Goal: Task Accomplishment & Management: Complete application form

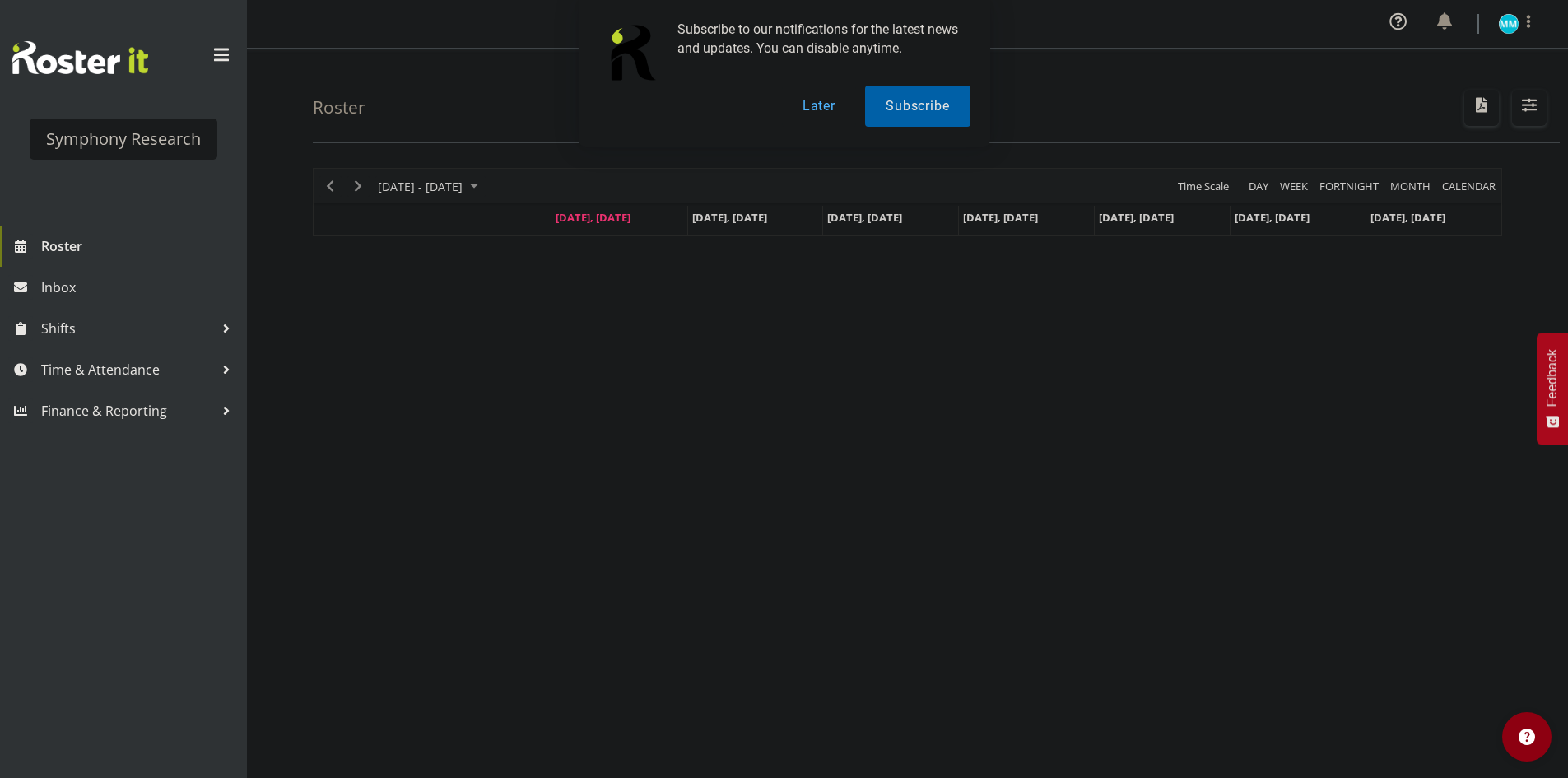
click at [829, 121] on button "Later" at bounding box center [819, 107] width 74 height 41
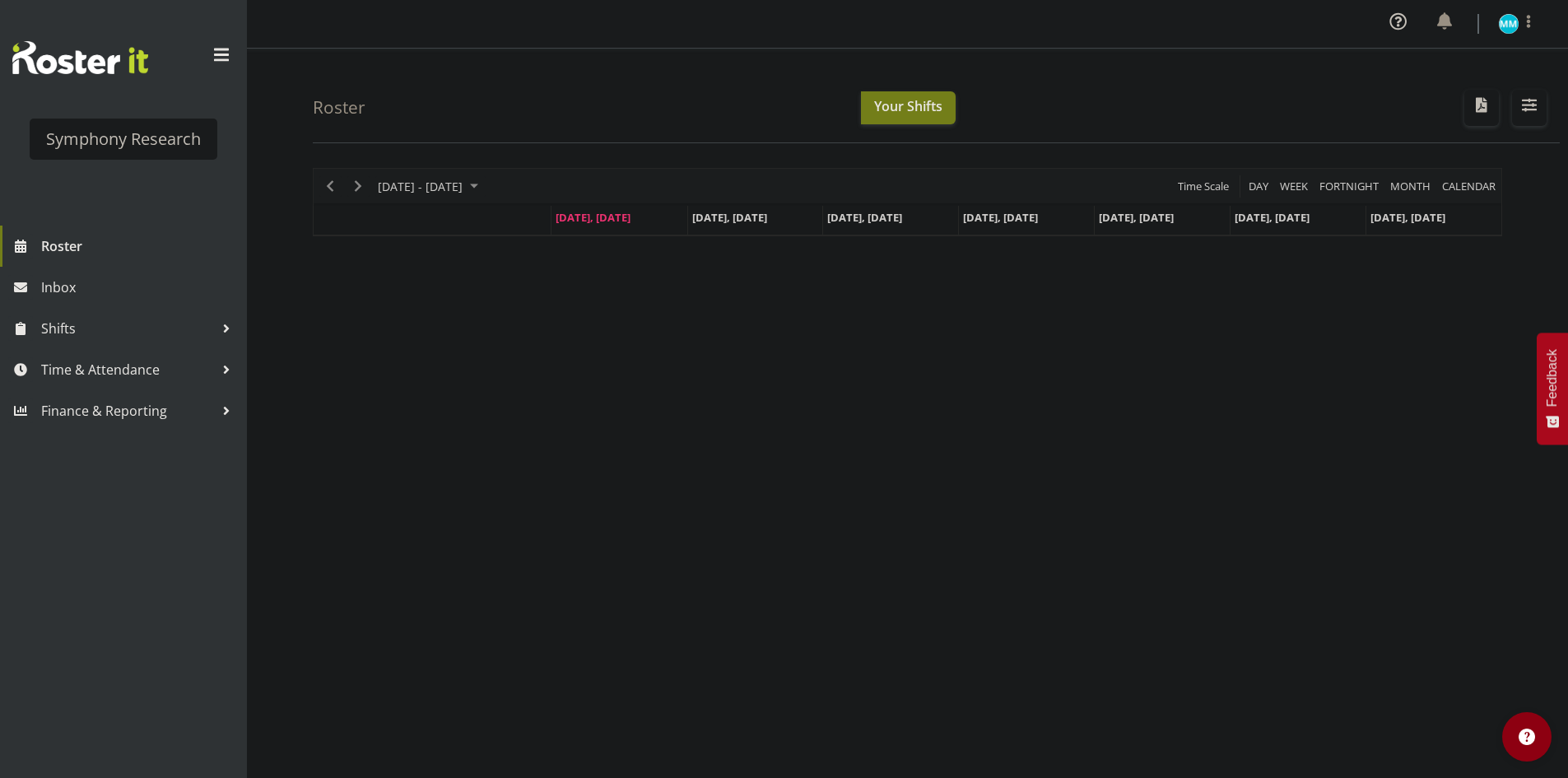
click at [1043, 121] on div "Roster Your Shifts All Locations Clear MM Symphony Select All Deselect All All …" at bounding box center [936, 96] width 1248 height 95
drag, startPoint x: 534, startPoint y: 333, endPoint x: 544, endPoint y: 350, distance: 19.7
click at [540, 343] on div "[DATE] - [DATE] [DATE] Day Week Fortnight Month calendar Month Agenda Time Scal…" at bounding box center [940, 485] width 1255 height 659
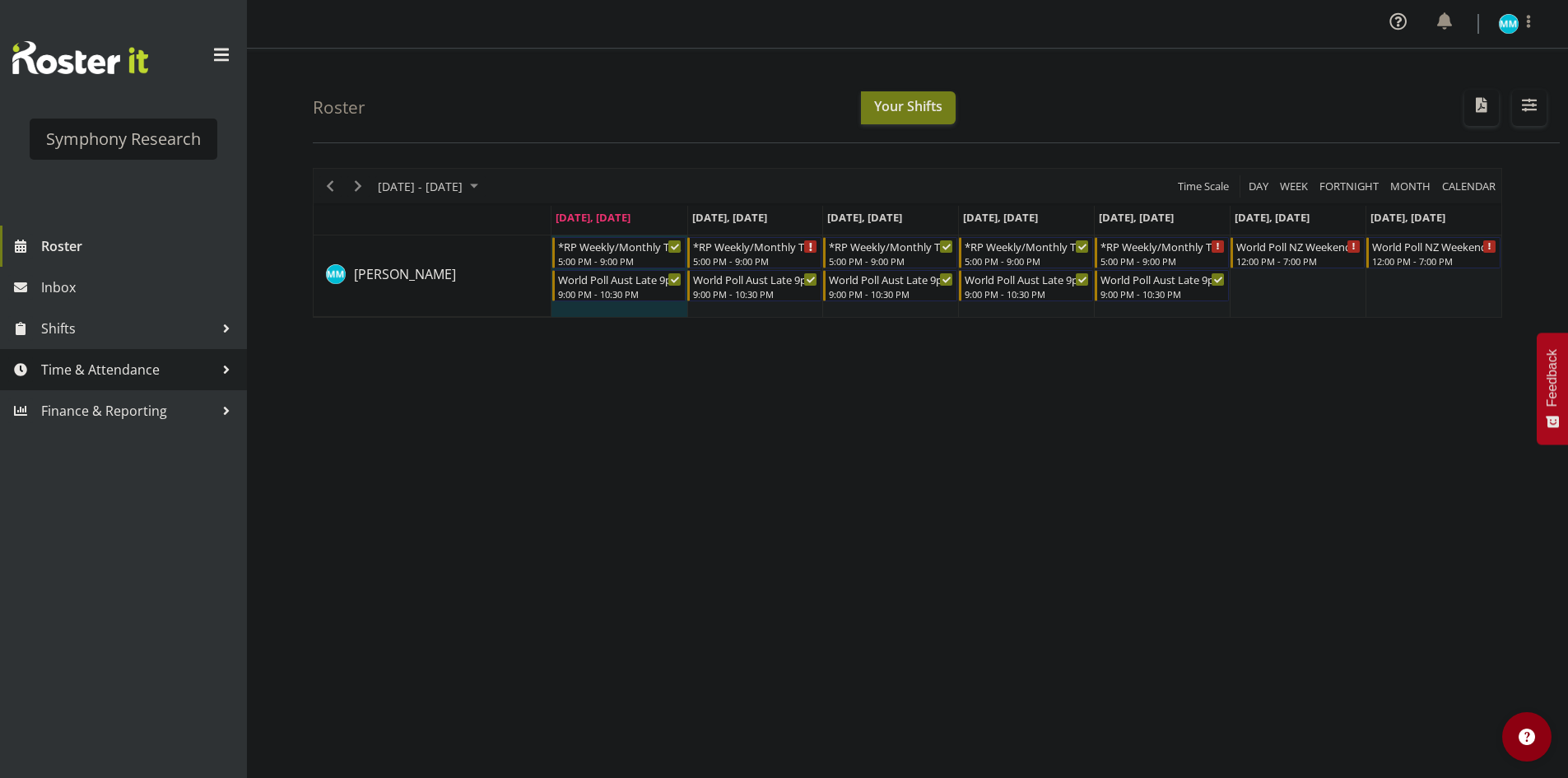
click at [86, 367] on span "Time & Attendance" at bounding box center [127, 369] width 173 height 24
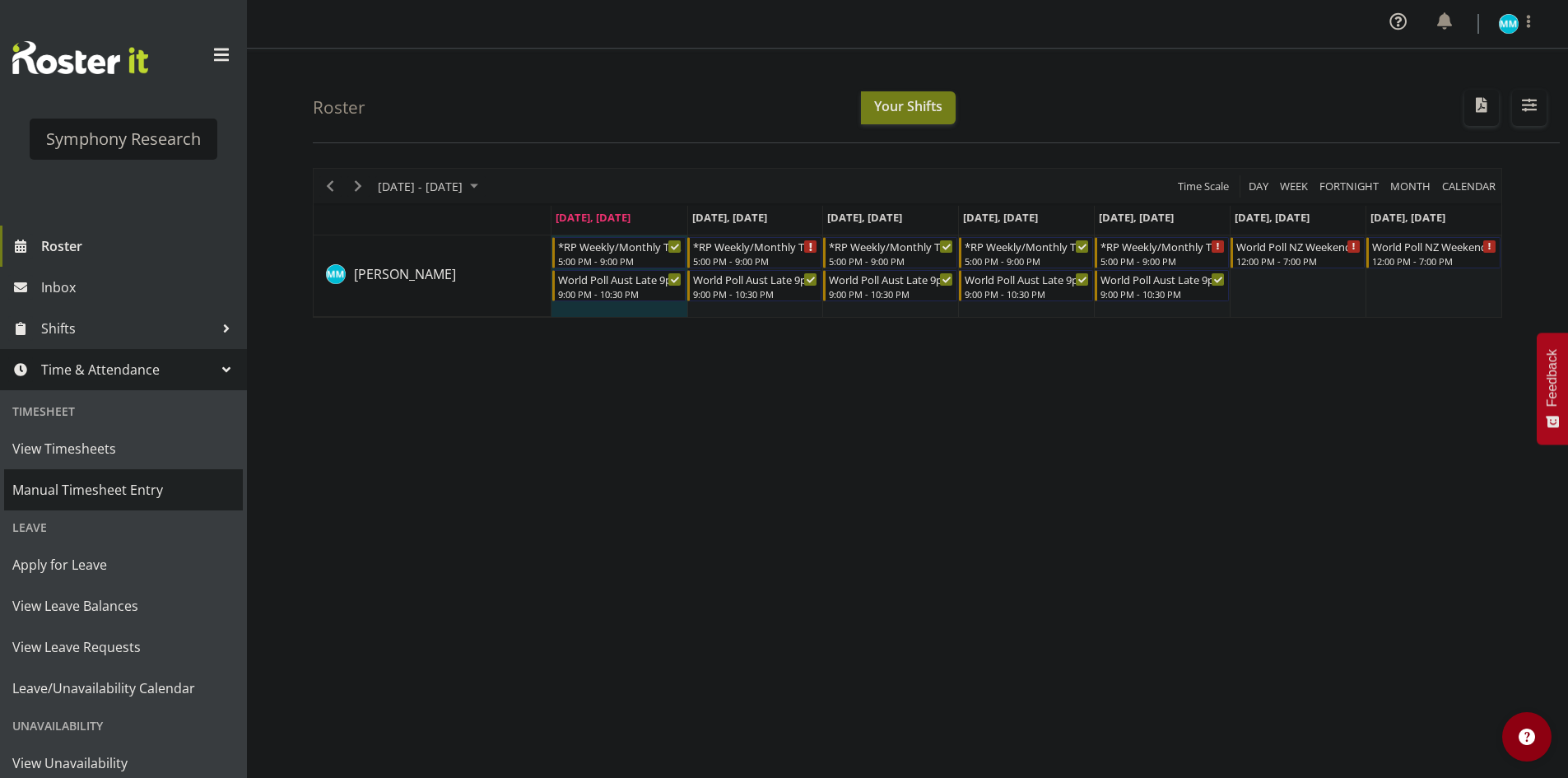
click at [139, 478] on span "Manual Timesheet Entry" at bounding box center [124, 490] width 223 height 24
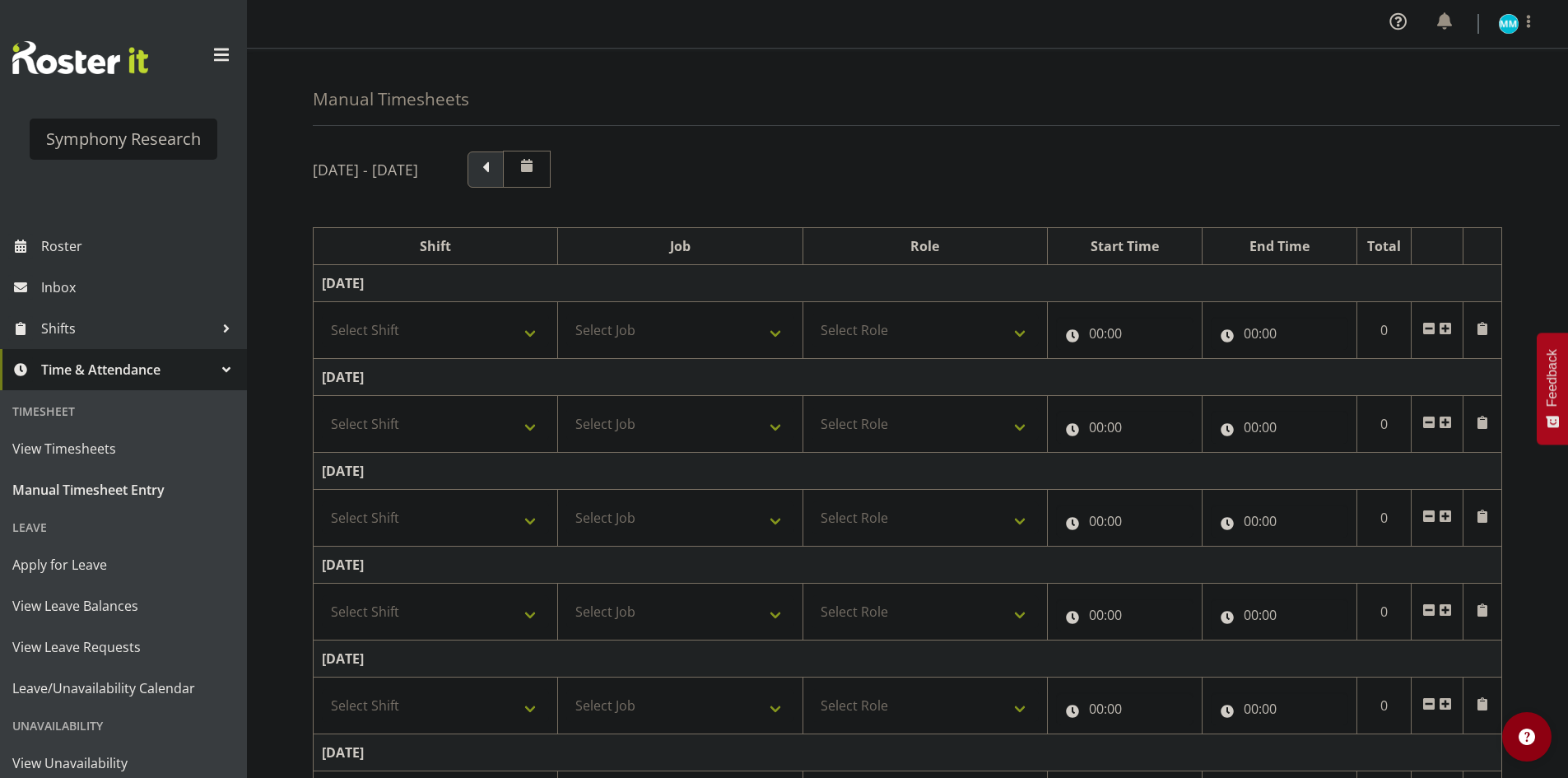
click at [496, 174] on span at bounding box center [486, 168] width 21 height 22
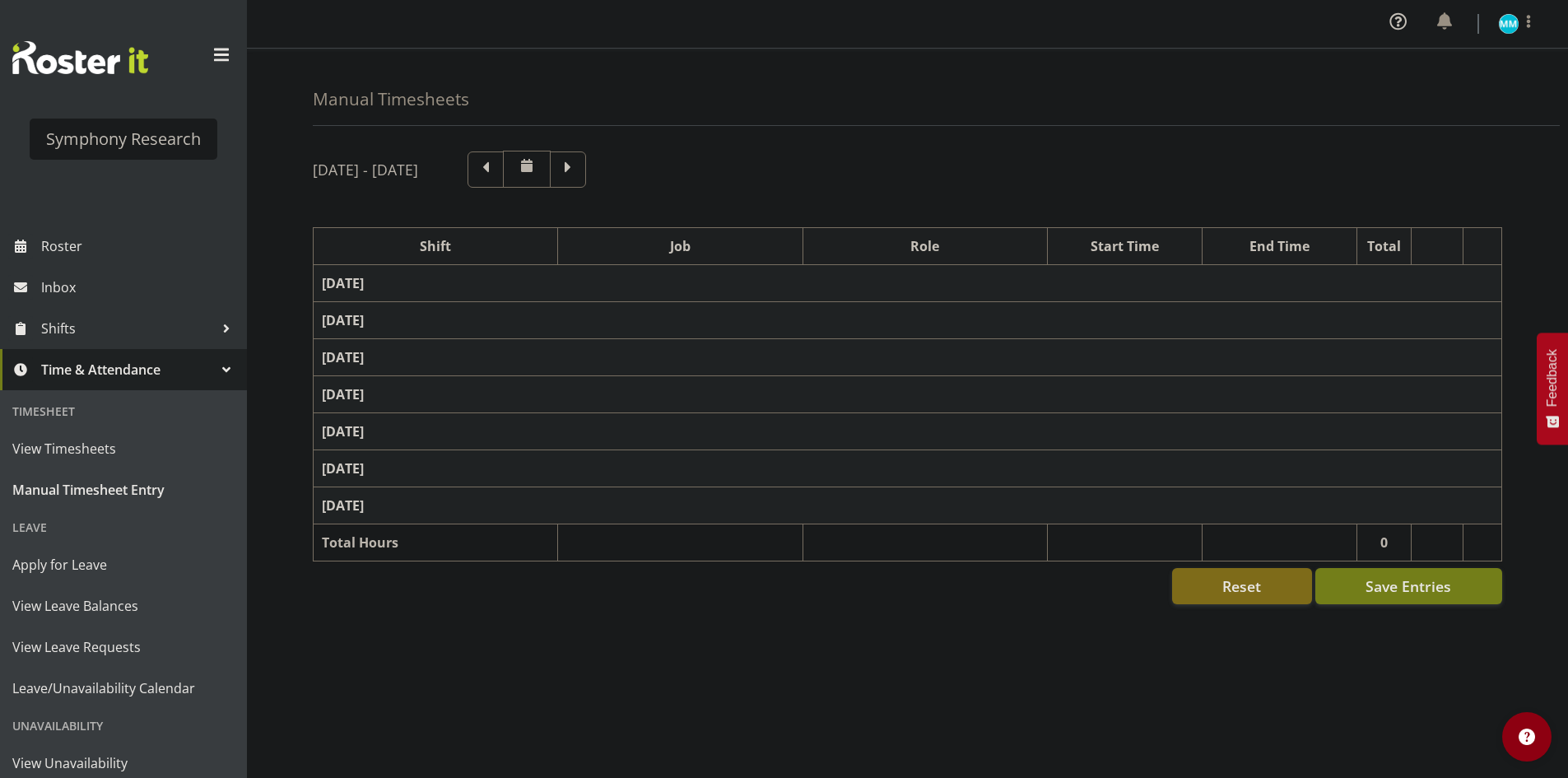
select select "41604"
select select "10527"
select select "47"
select select "56692"
select select "10499"
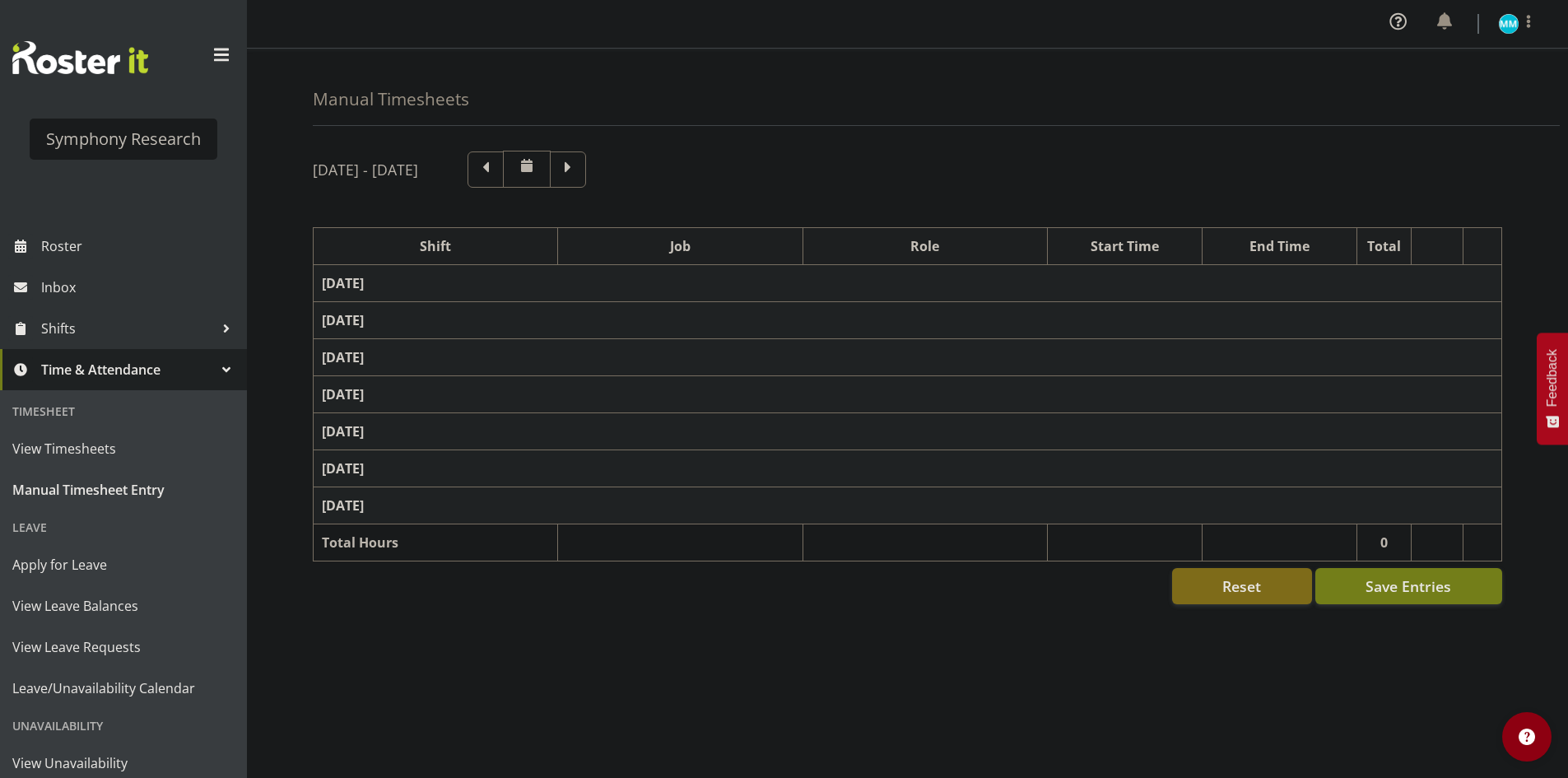
select select "47"
select select "56692"
select select "10499"
select select "47"
select select "48116"
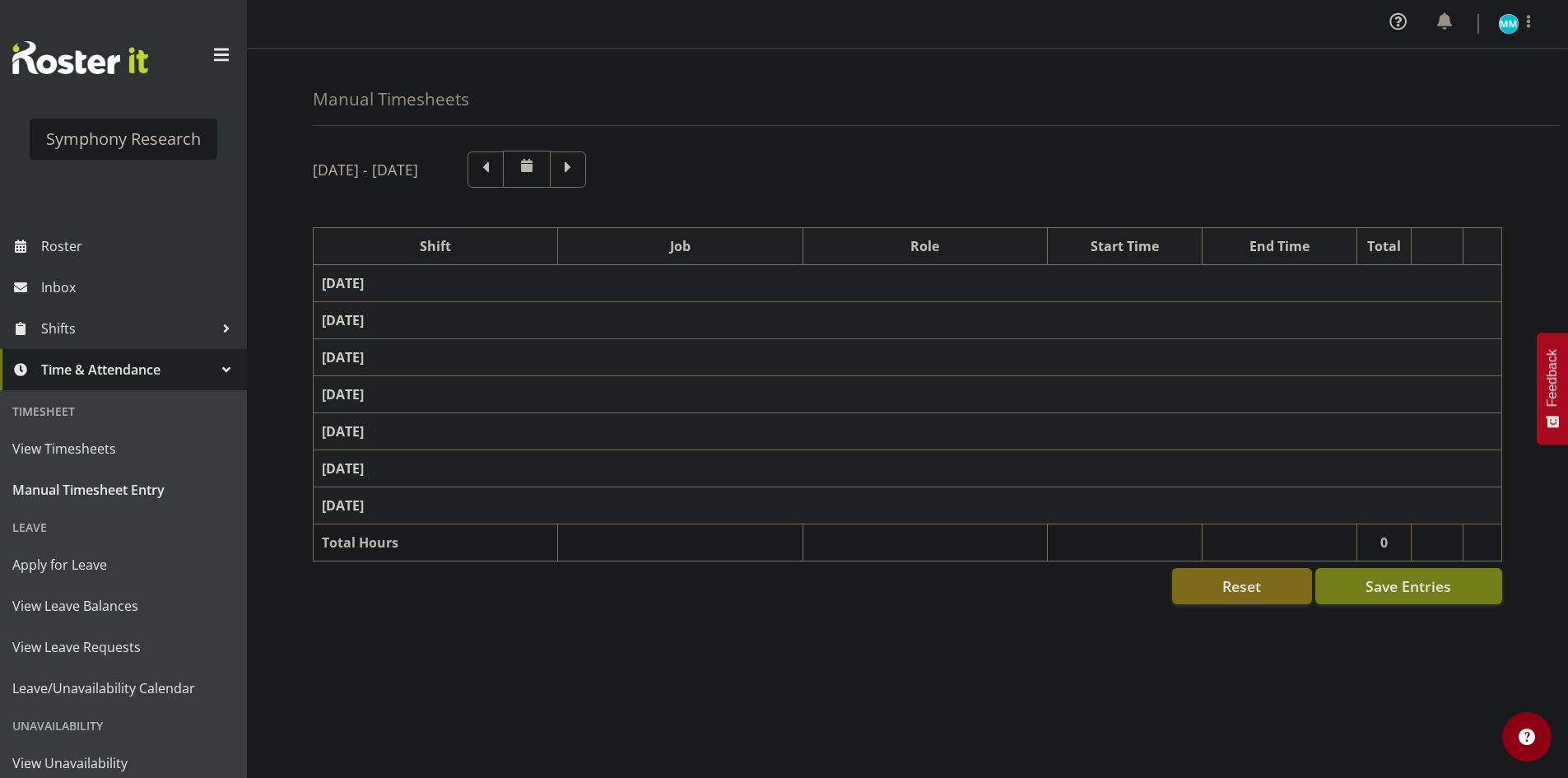
select select "10585"
select select "47"
select select "56692"
select select "10499"
select select "47"
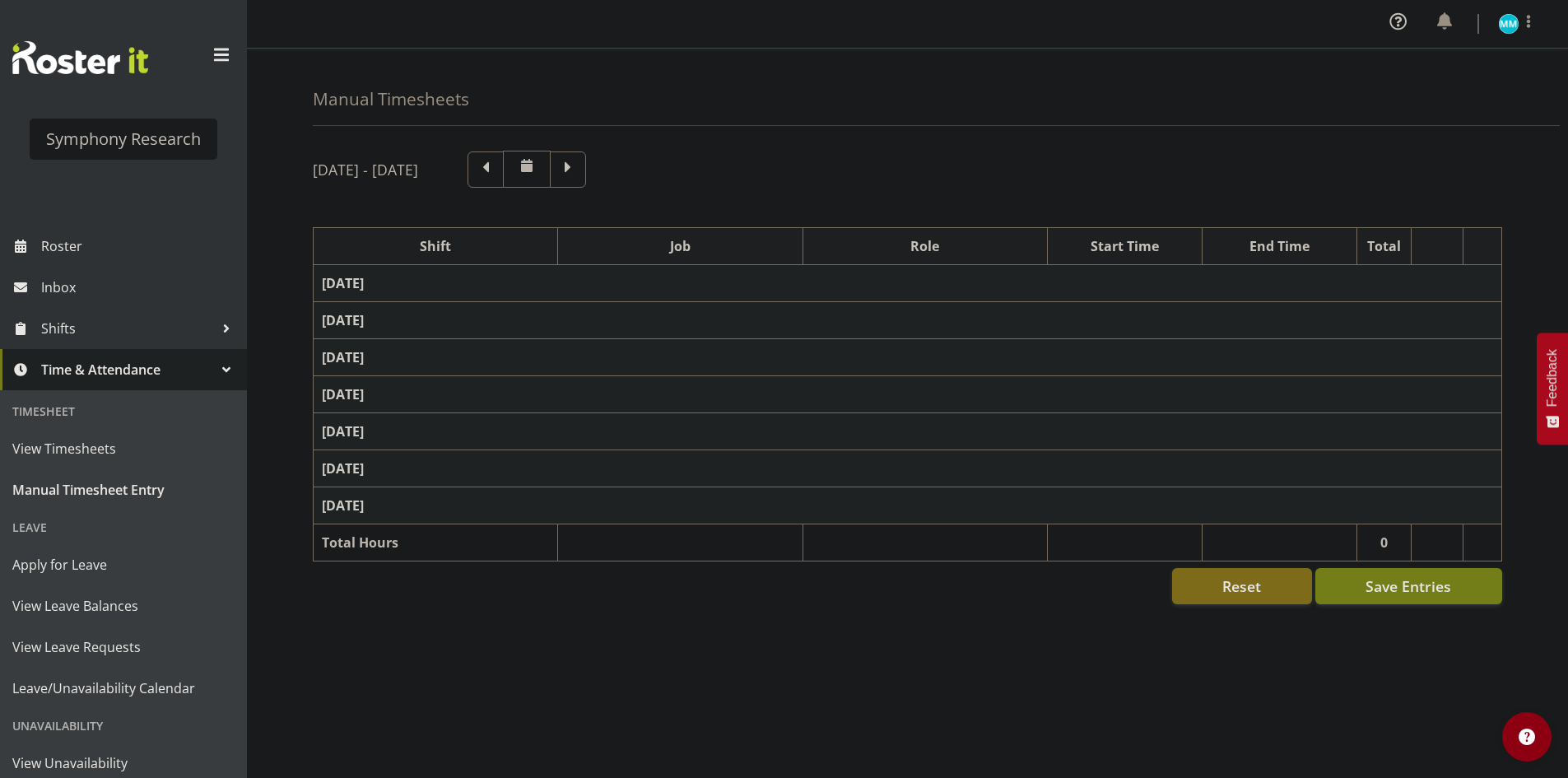
select select "48116"
select select "10585"
select select "47"
select select "57511"
select select "10499"
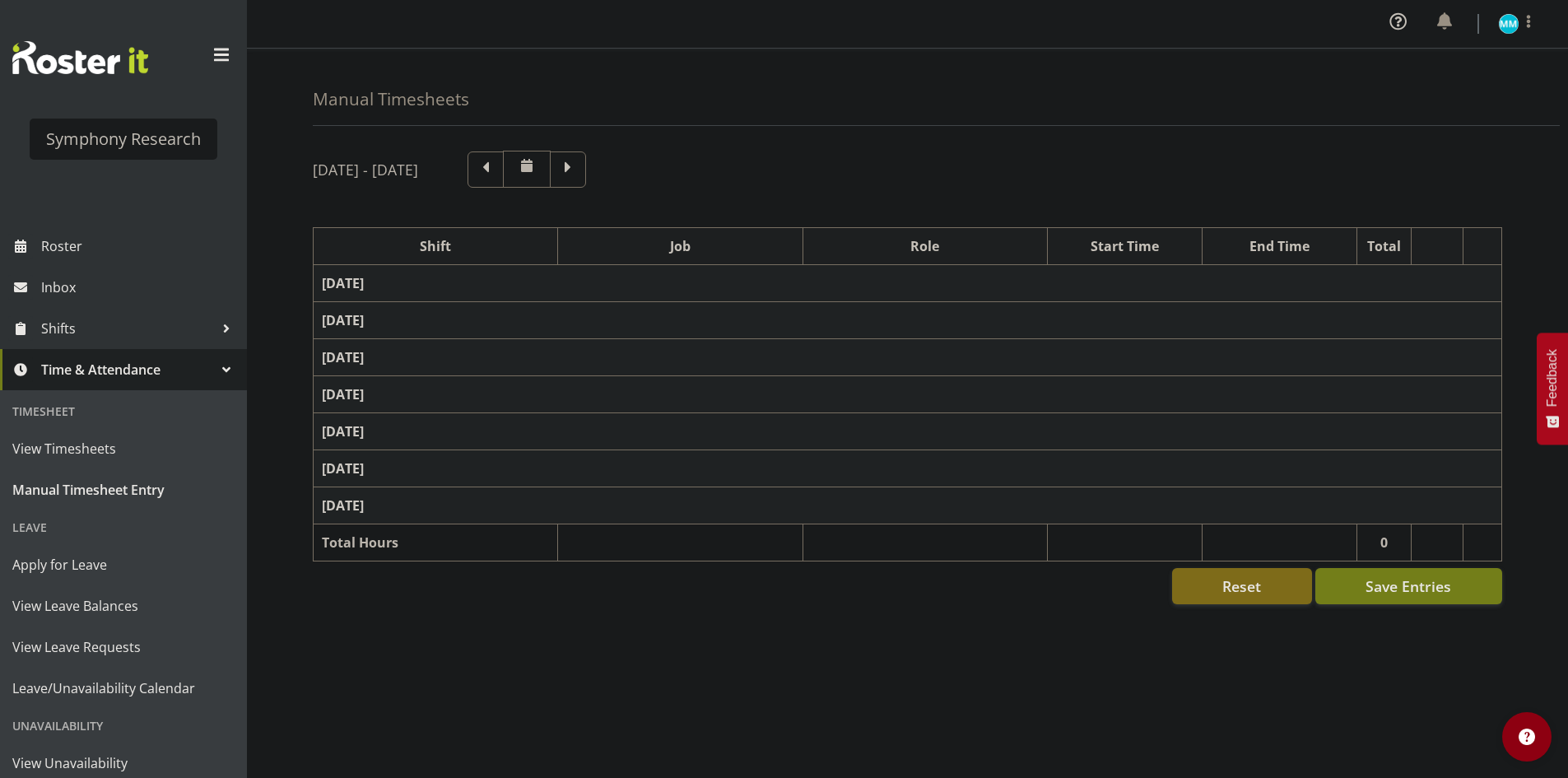
select select "47"
select select "48116"
select select "10585"
select select "47"
select select "57511"
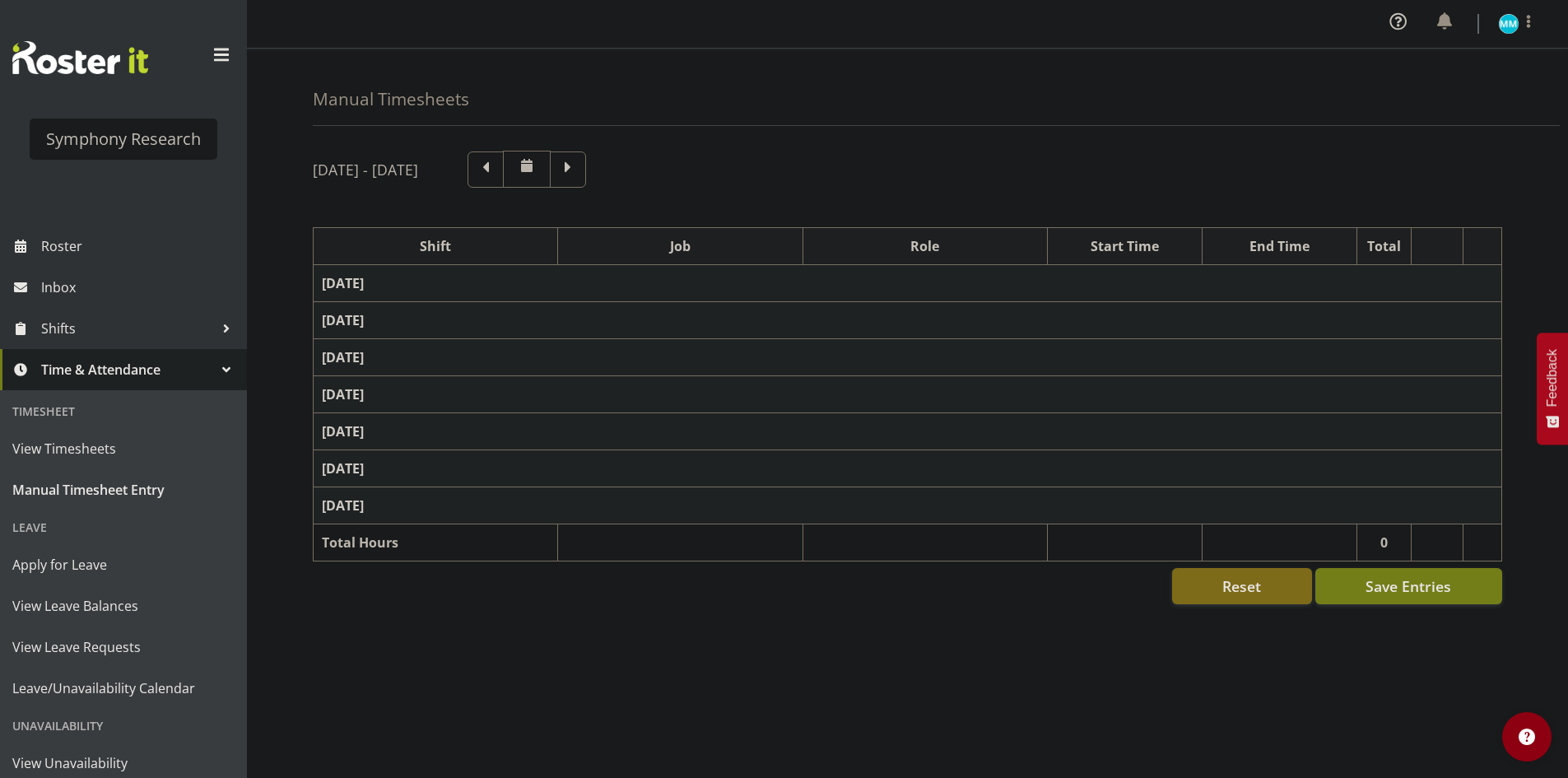
select select "10499"
select select "47"
select select "48116"
select select "10585"
select select "47"
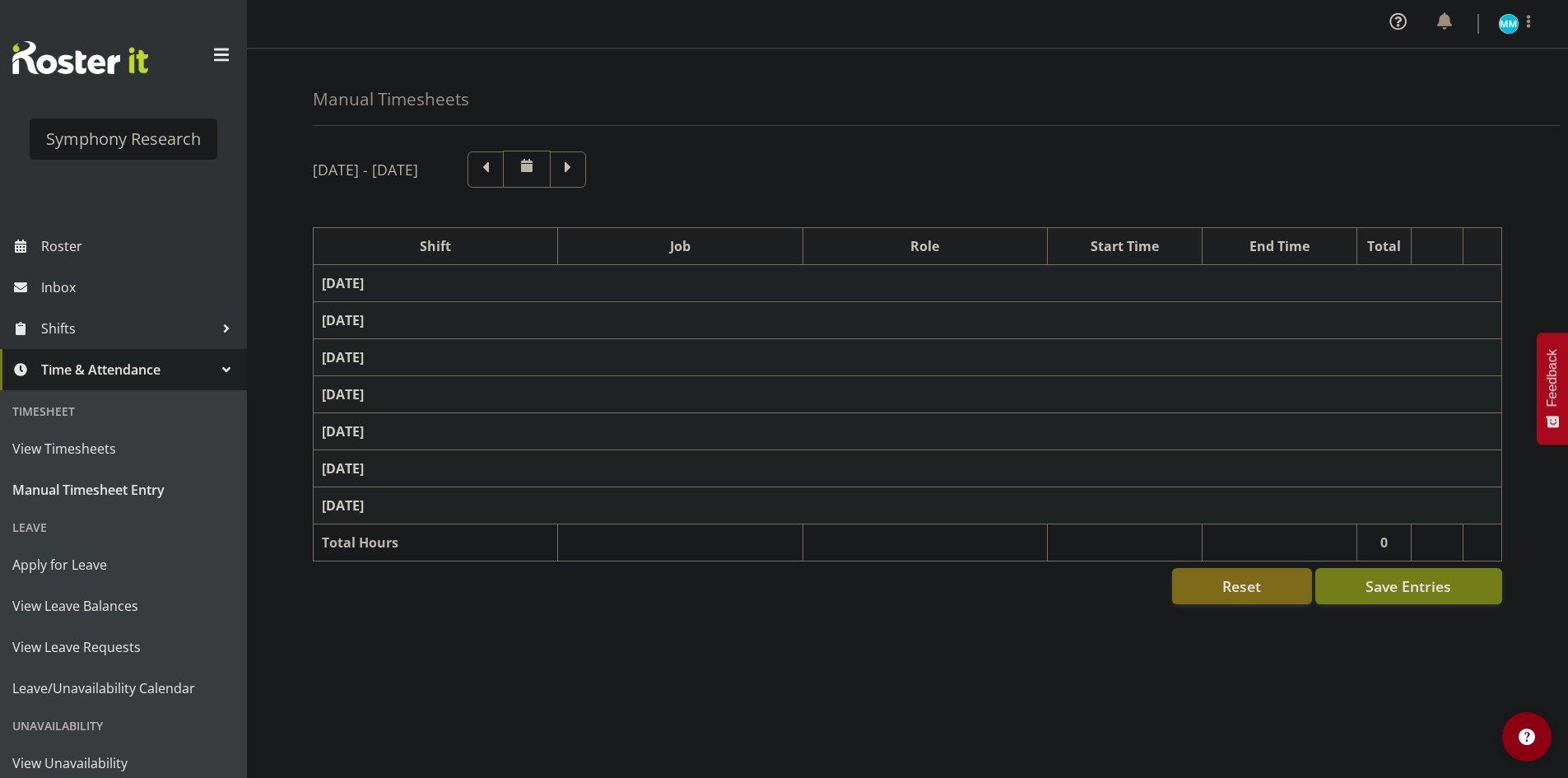
select select "57511"
select select "10499"
select select "47"
select select "41319"
select select "10527"
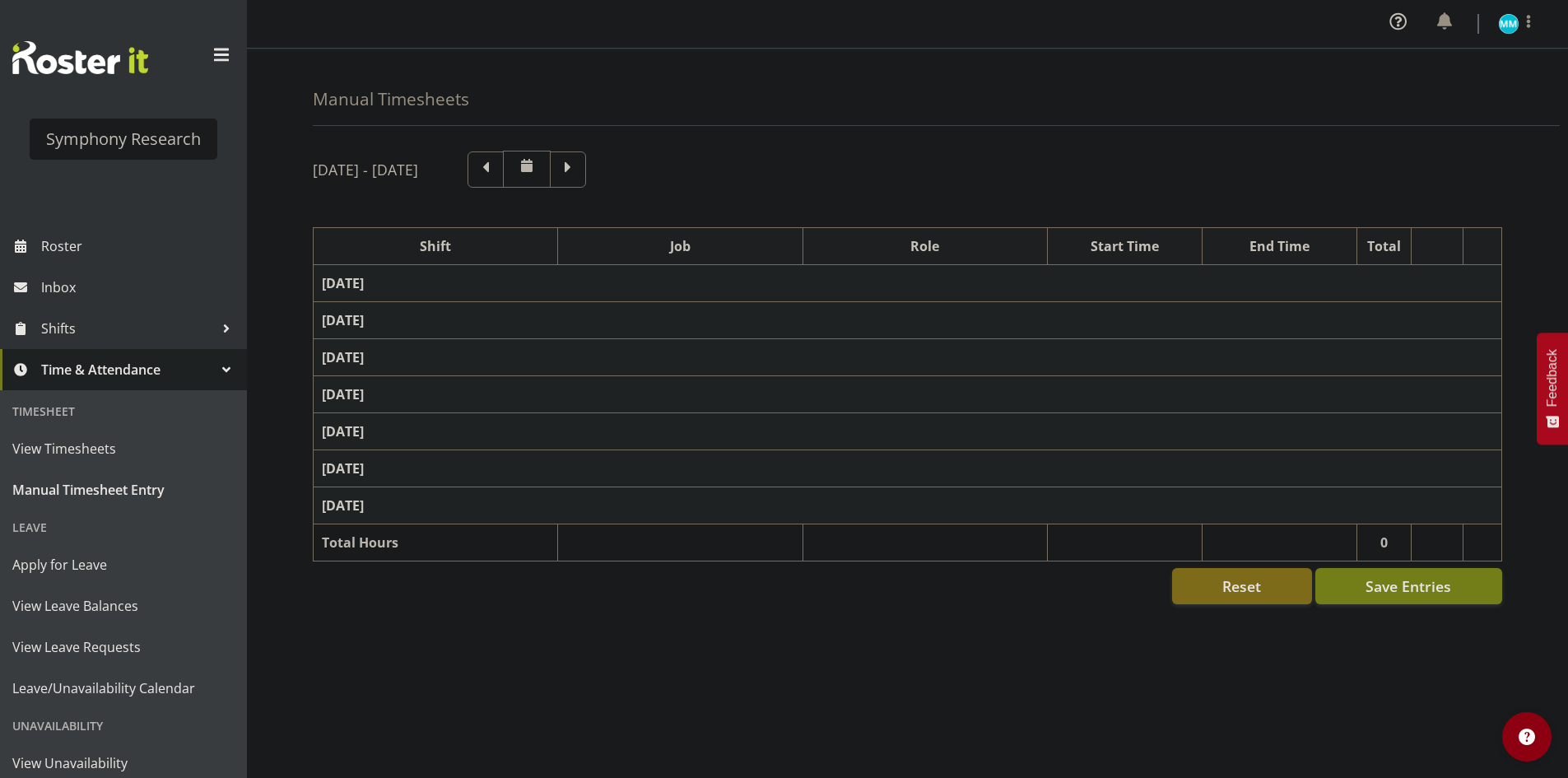
select select "47"
select select "11547"
select select "10499"
select select "47"
select select "11547"
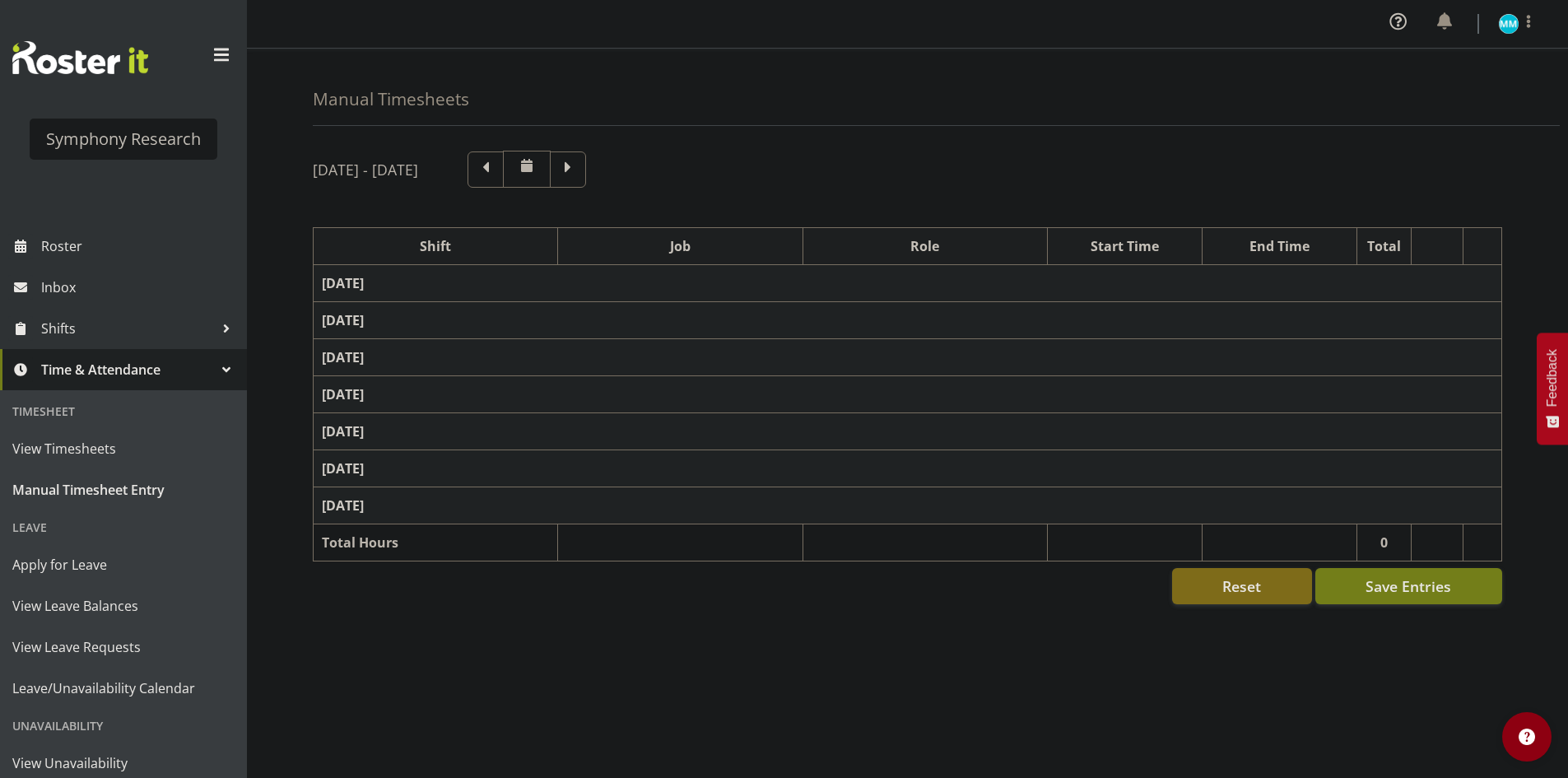
select select "10499"
select select "47"
select select "41319"
select select "10527"
select select "47"
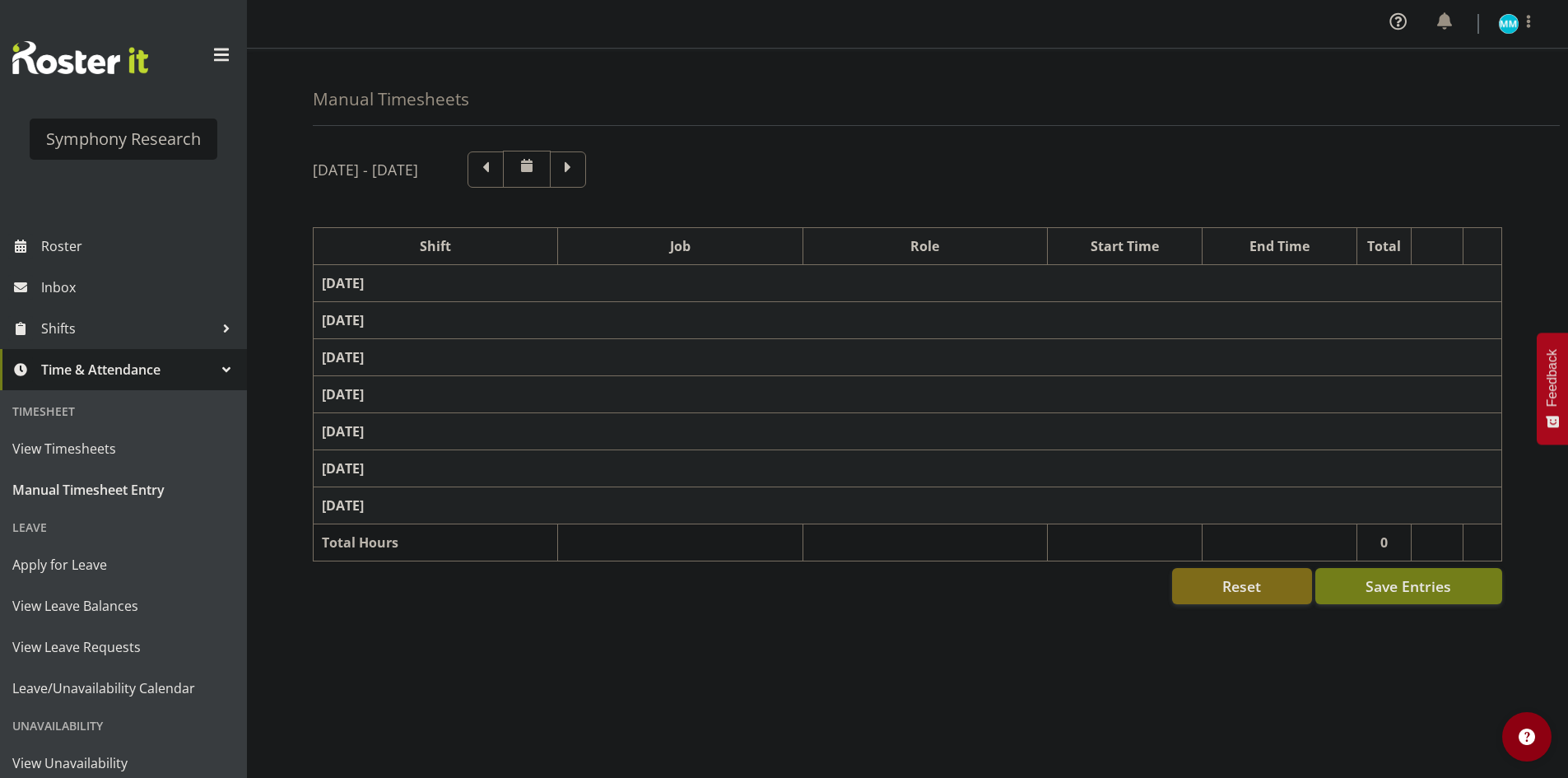
select select "11547"
select select "10499"
select select "47"
select select "11547"
select select "10499"
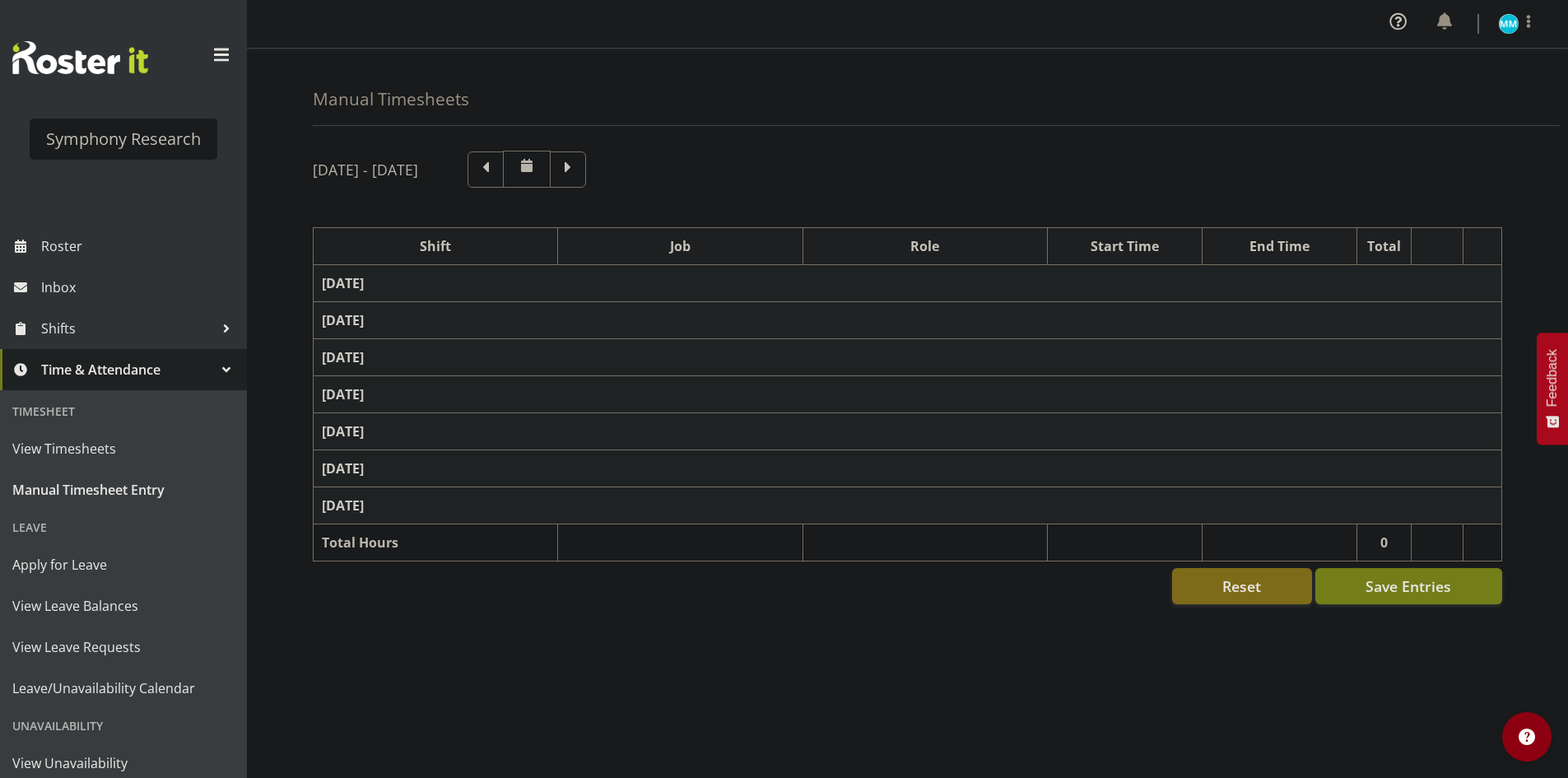
select select "47"
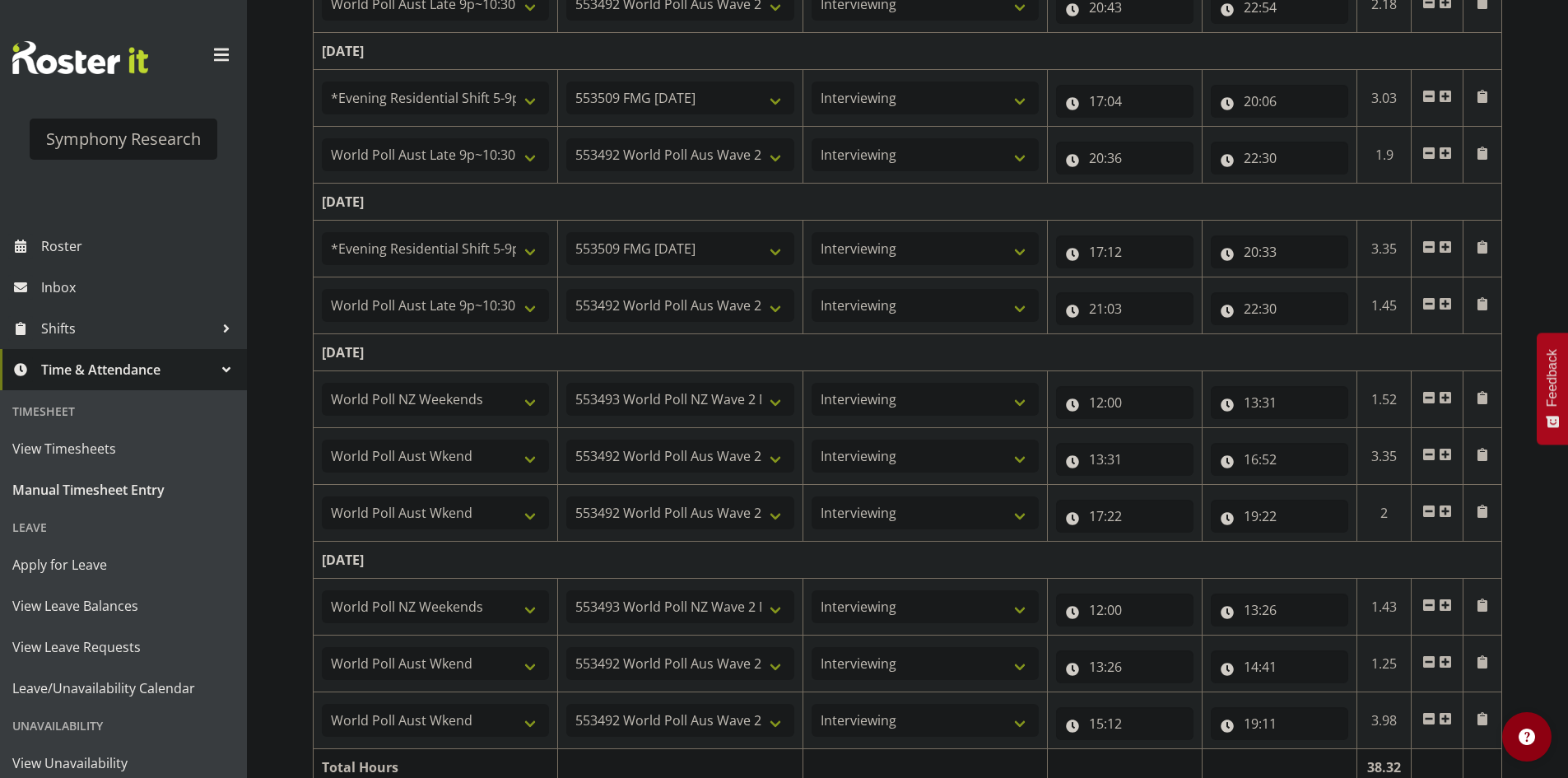
scroll to position [817, 0]
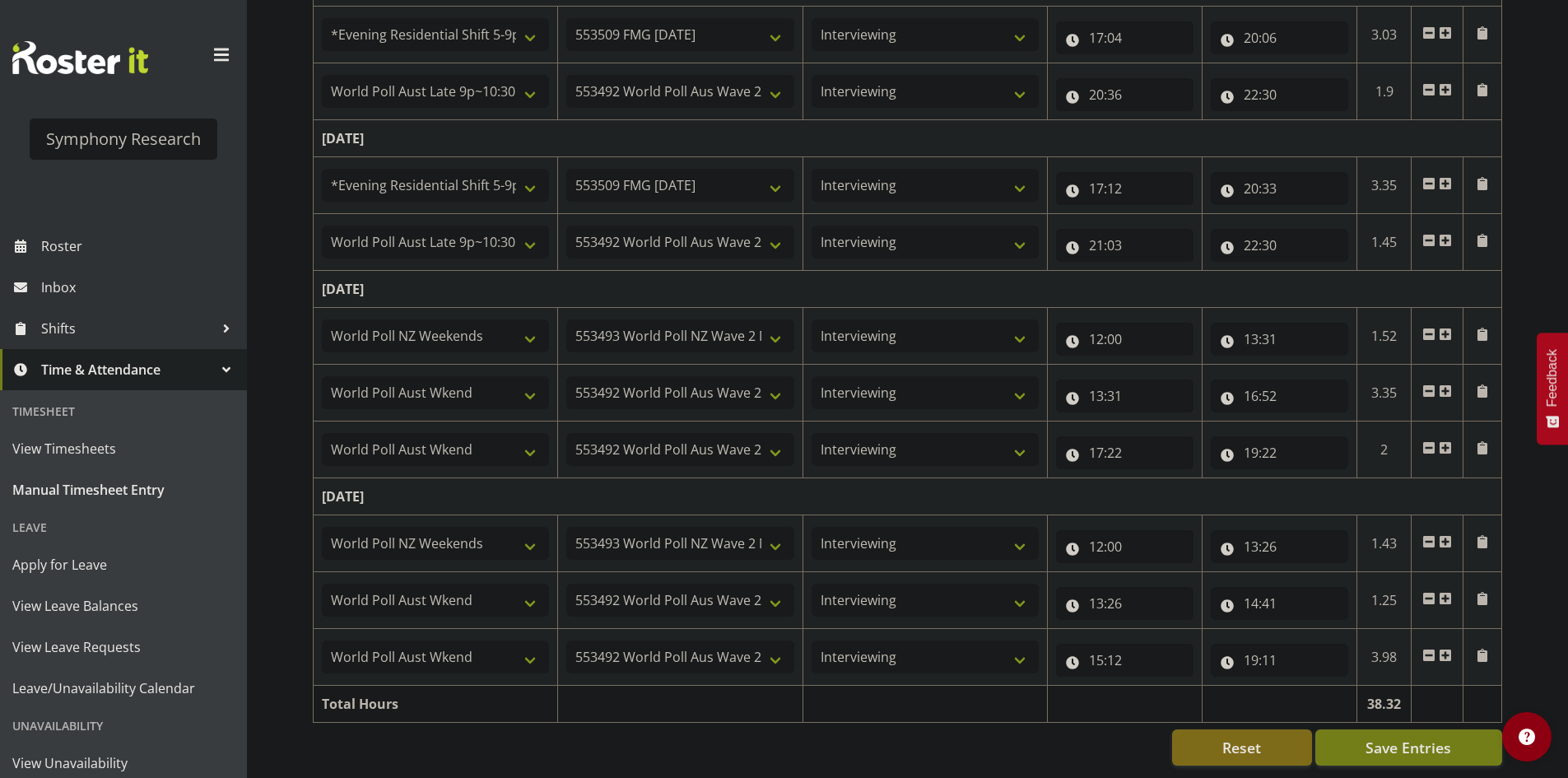
click at [385, 731] on div "Reset Save Entries" at bounding box center [908, 748] width 1190 height 36
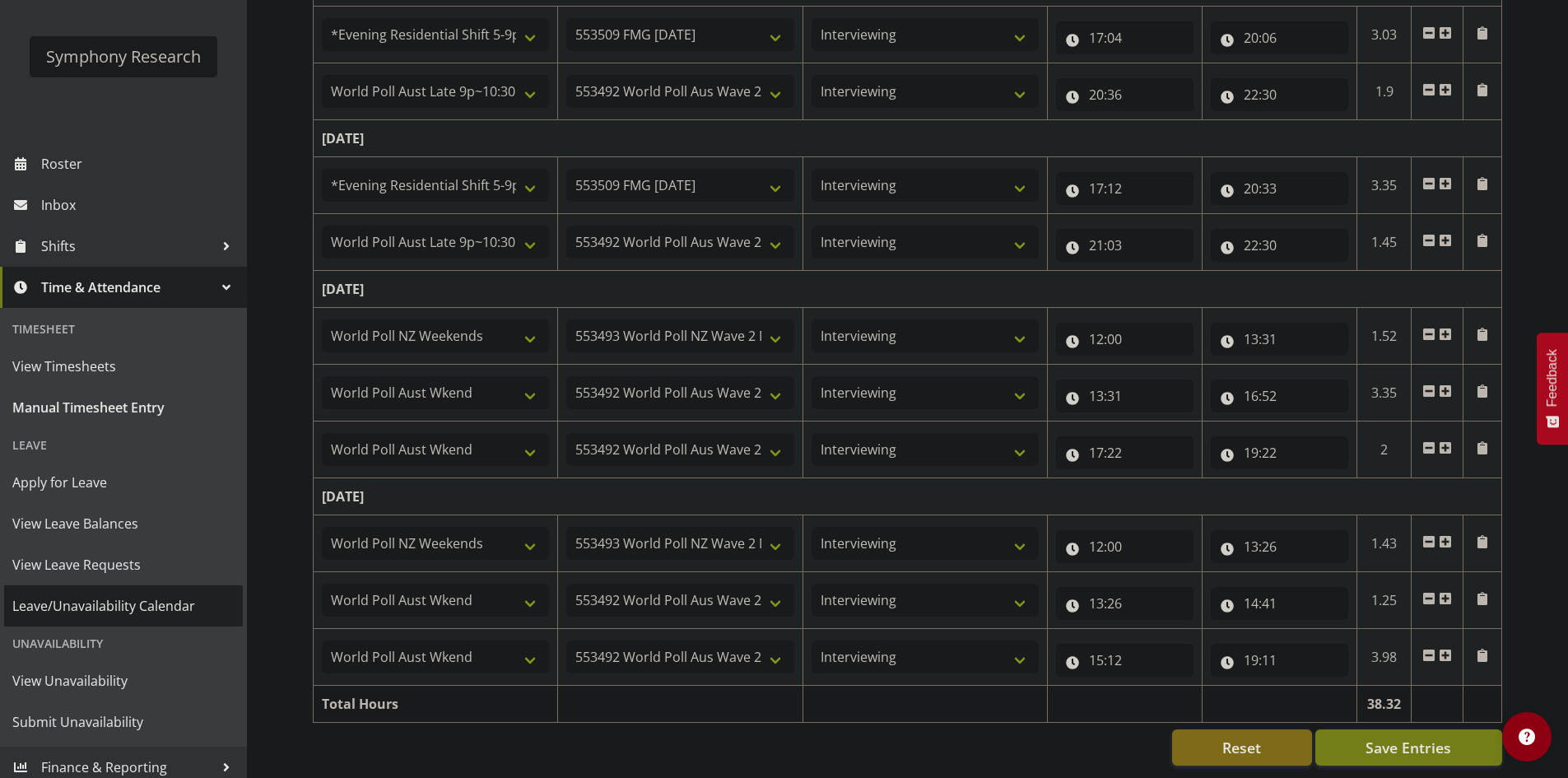
click at [136, 606] on span "Leave/Unavailability Calendar" at bounding box center [124, 606] width 223 height 24
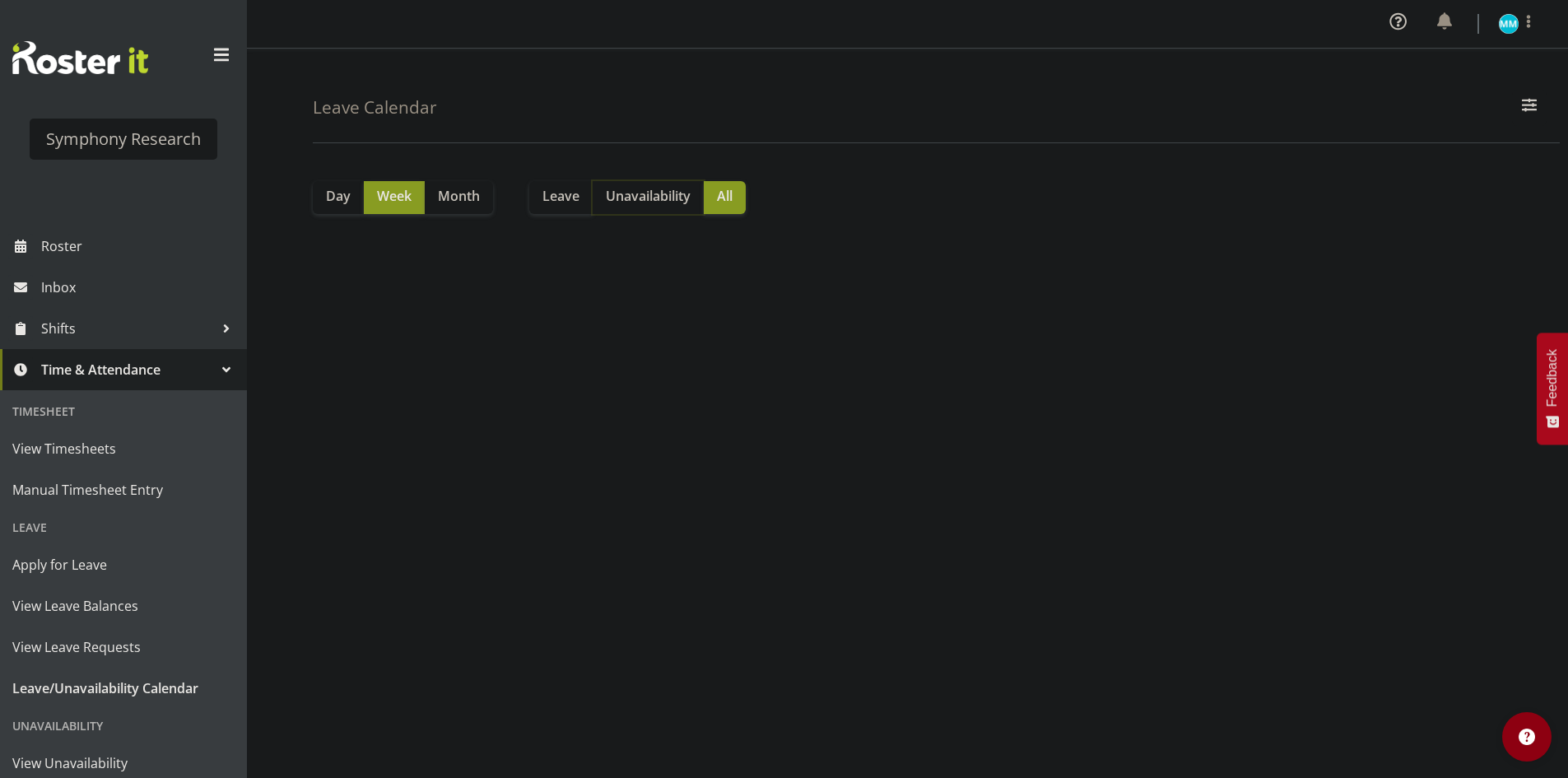
click at [661, 194] on span "Unavailability" at bounding box center [648, 195] width 85 height 20
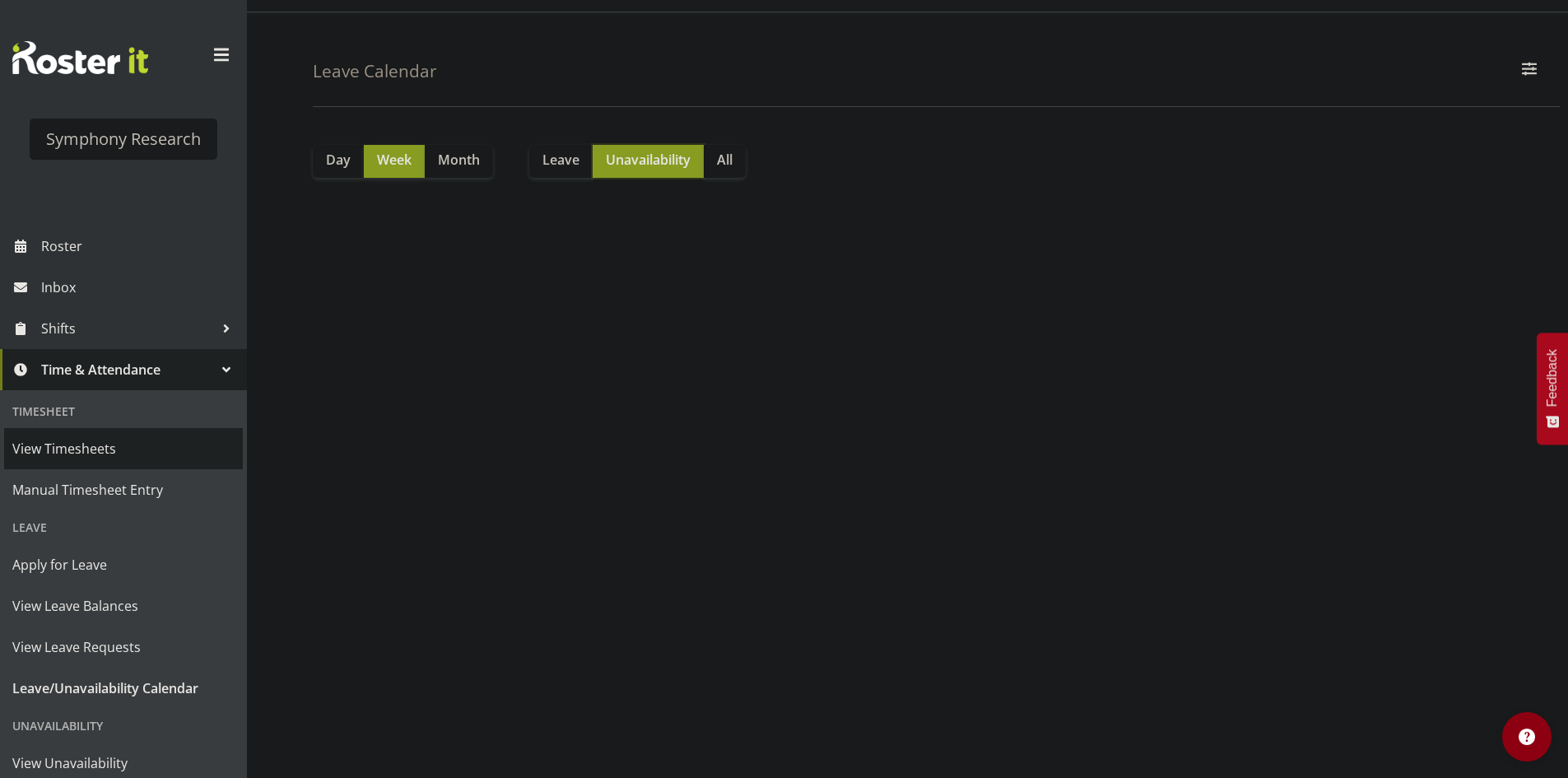
scroll to position [92, 0]
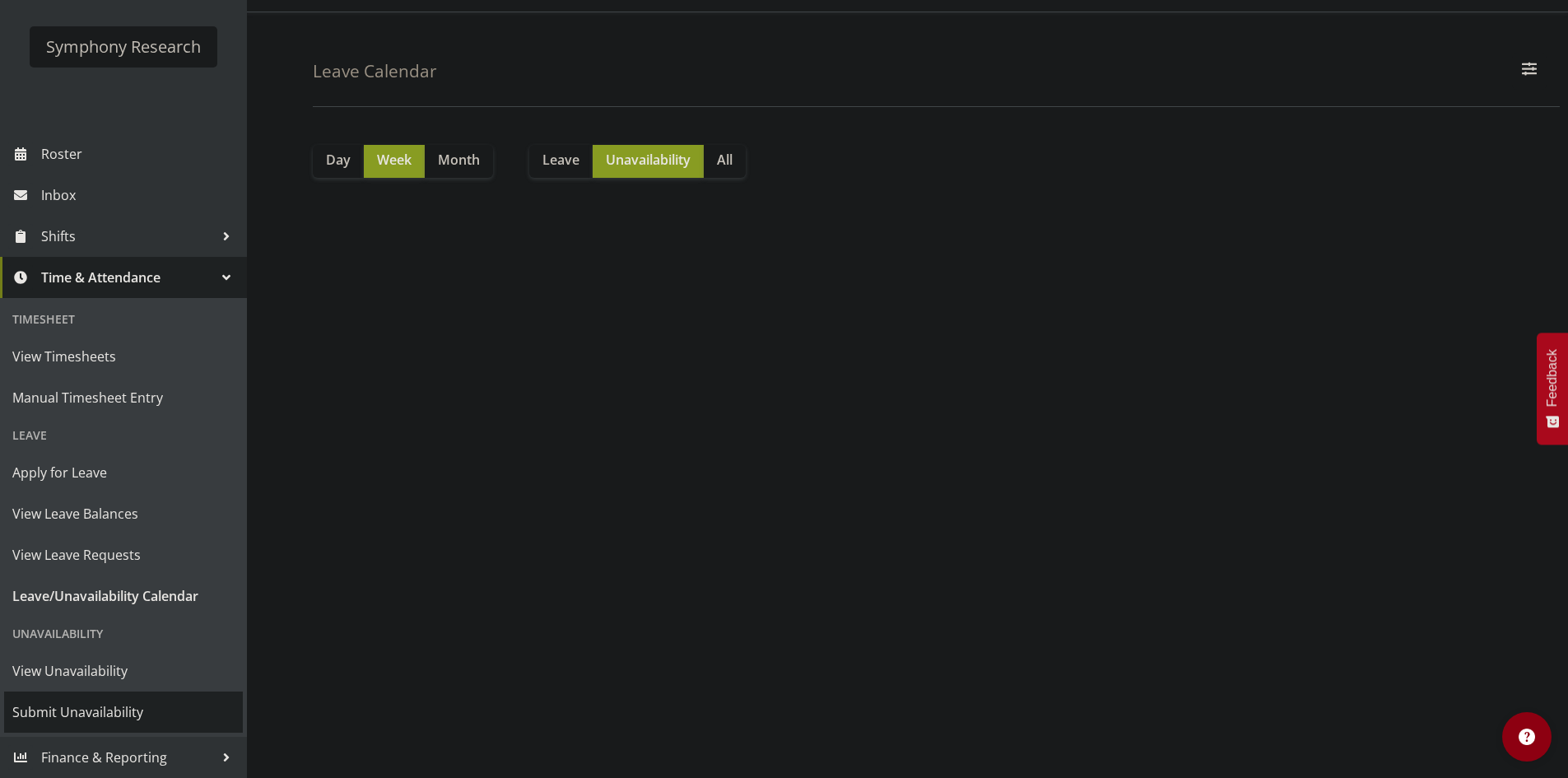
click at [97, 699] on link "Submit Unavailability" at bounding box center [123, 713] width 238 height 41
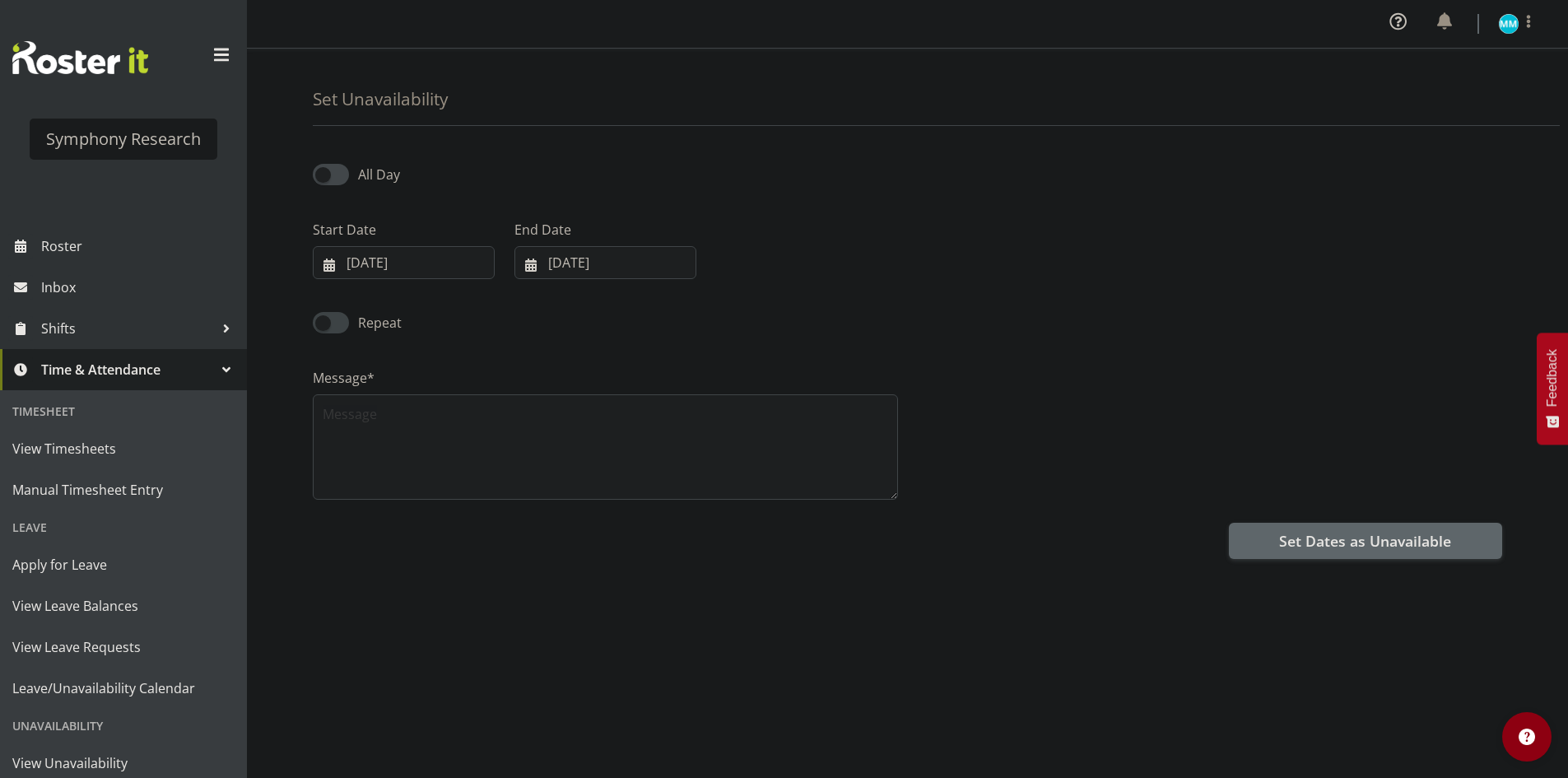
click at [333, 316] on span at bounding box center [330, 322] width 36 height 21
click at [323, 317] on input "Repeat" at bounding box center [318, 322] width 11 height 11
checkbox input "true"
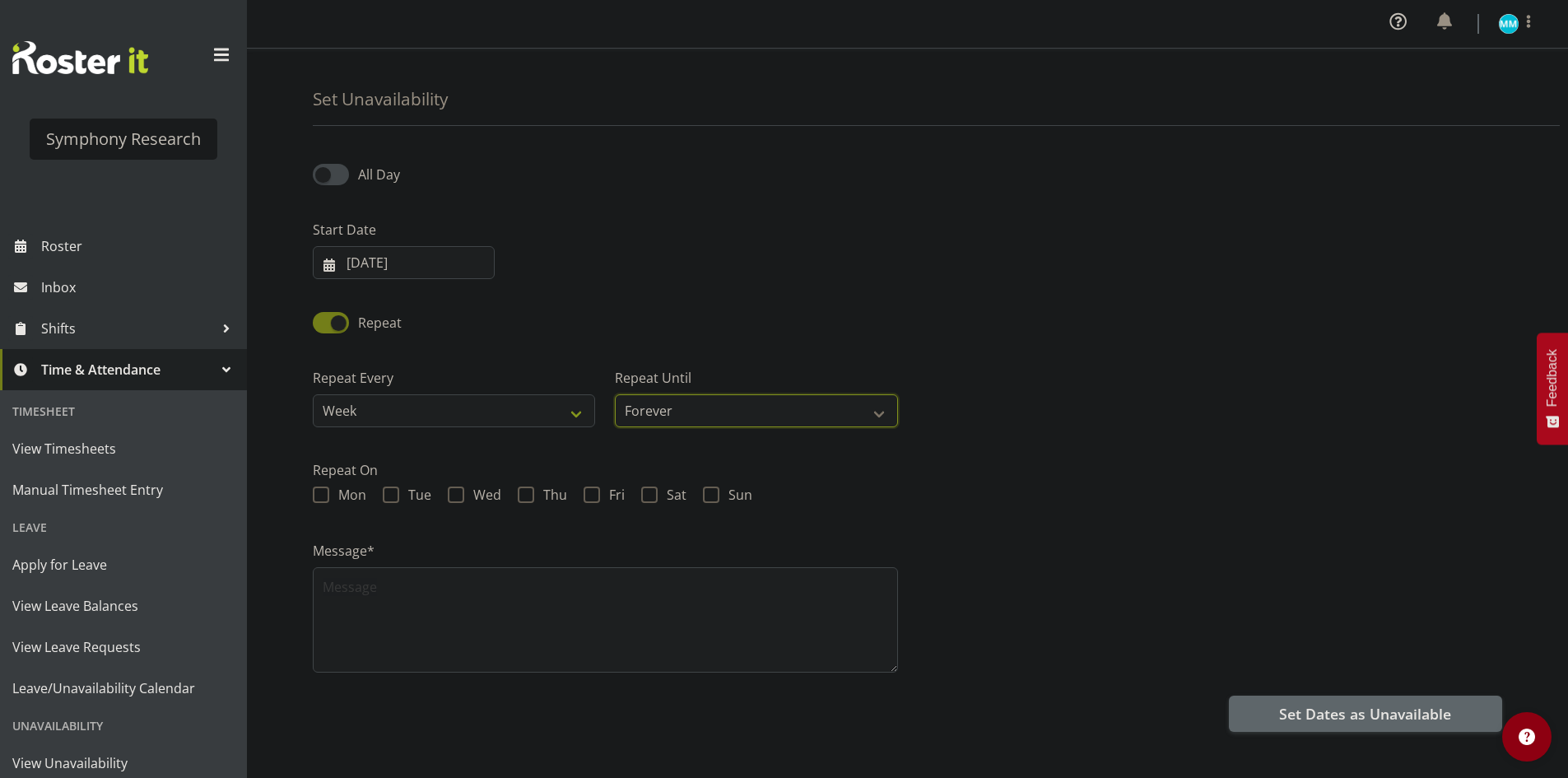
click at [731, 411] on select "Forever On a date" at bounding box center [755, 411] width 282 height 33
click at [857, 324] on div "Repeat" at bounding box center [908, 317] width 1209 height 56
click at [749, 411] on select "Forever On a date" at bounding box center [755, 411] width 282 height 33
select select "date"
click at [614, 395] on select "Forever On a date" at bounding box center [755, 411] width 282 height 33
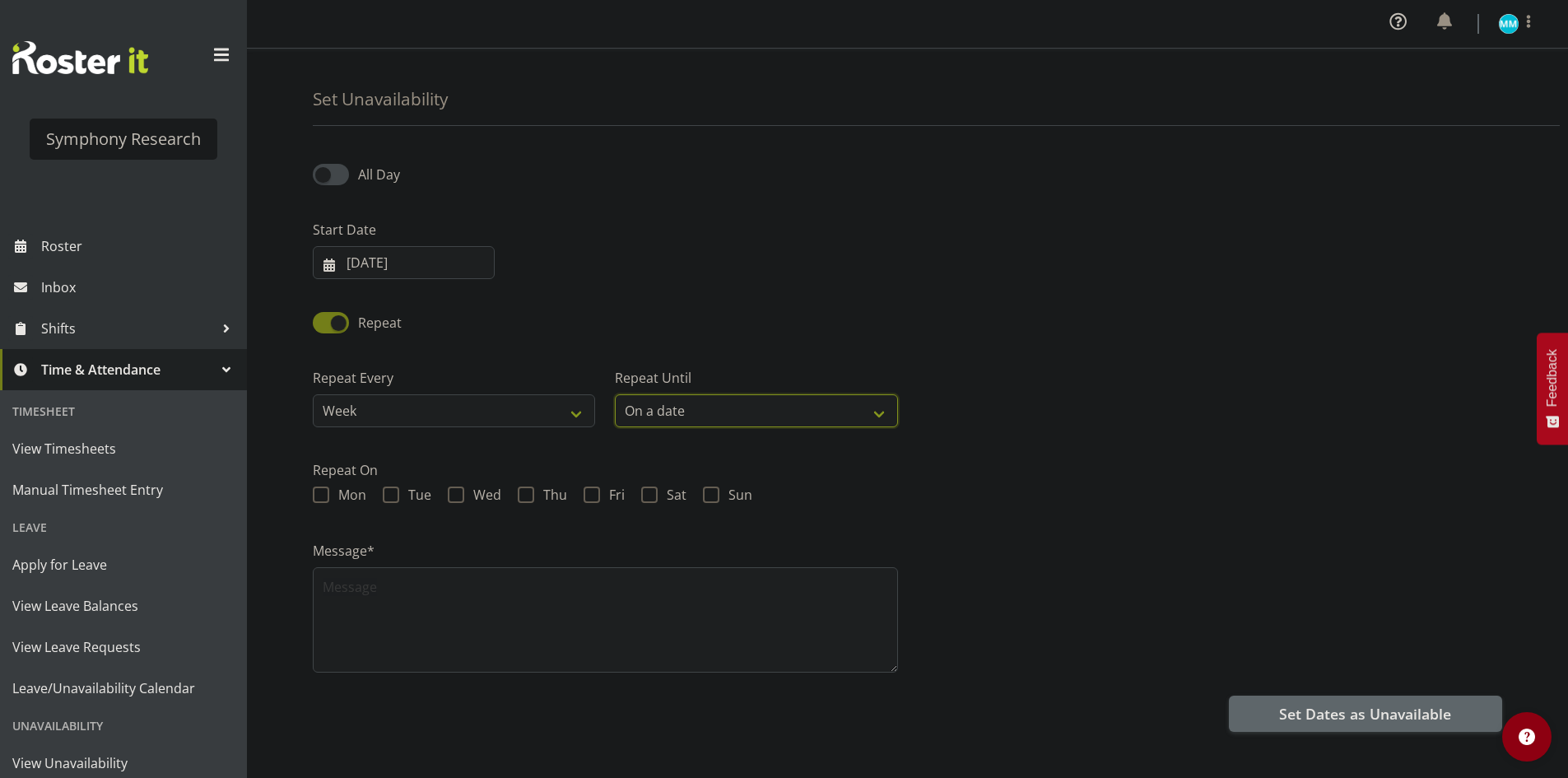
select select "8"
select select "2025"
click at [895, 463] on label "Repeat On" at bounding box center [908, 470] width 1190 height 20
click at [957, 424] on input "08/09/2025" at bounding box center [1059, 411] width 282 height 33
click at [1016, 456] on select "January February March April May June July August September October November De…" at bounding box center [989, 458] width 112 height 33
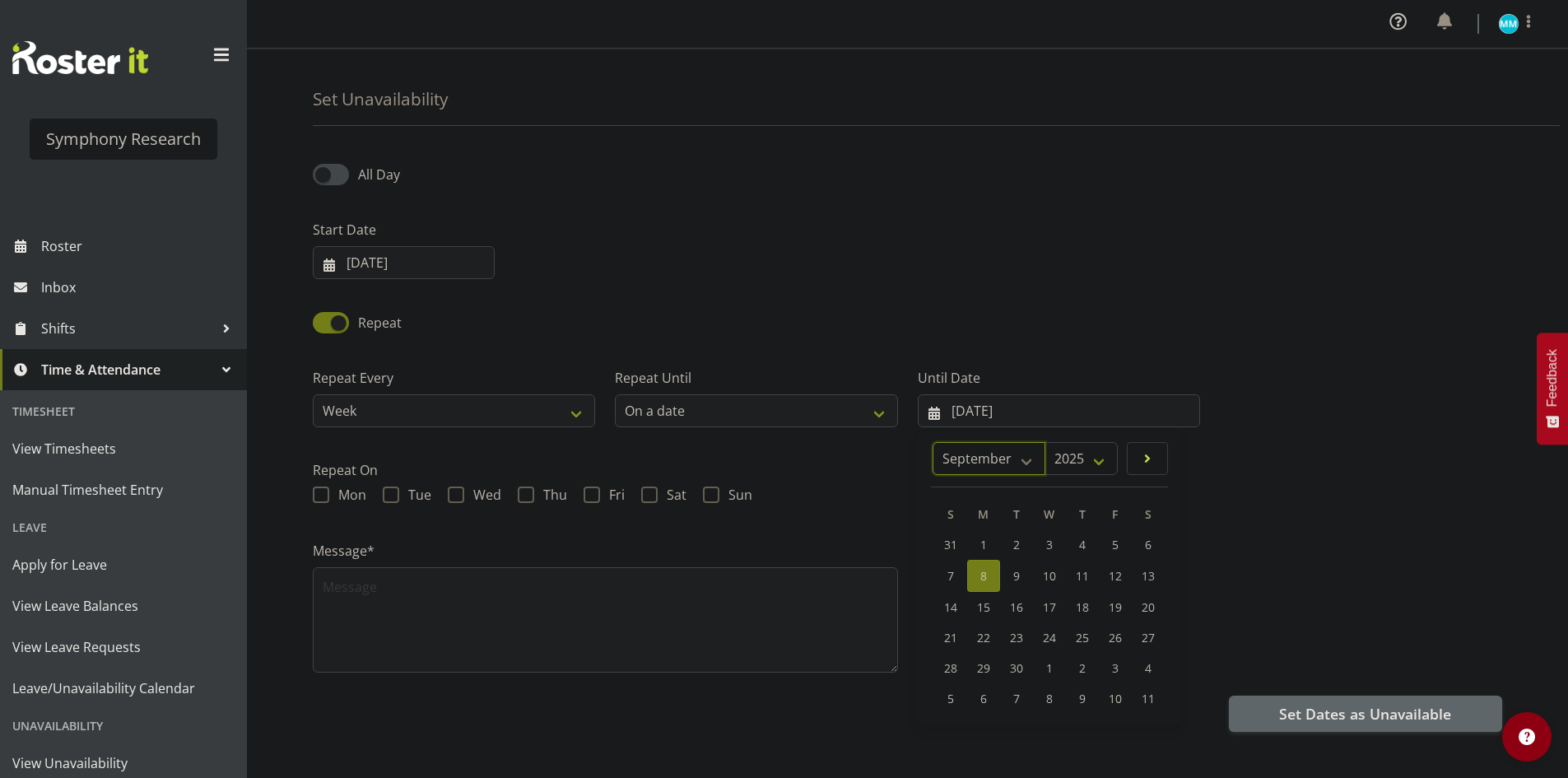
select select "11"
click at [973, 442] on select "January February March April May June July August September October November De…" at bounding box center [989, 458] width 112 height 33
click at [1121, 461] on select "2035 2034 2033 2032 2031 2030 2029 2028 2027 2026 2025" at bounding box center [1110, 458] width 67 height 33
click at [1077, 442] on select "2035 2034 2033 2032 2031 2030 2029 2028 2027 2026 2025" at bounding box center [1110, 458] width 67 height 33
click at [1286, 561] on div "Message*" at bounding box center [908, 600] width 1209 height 165
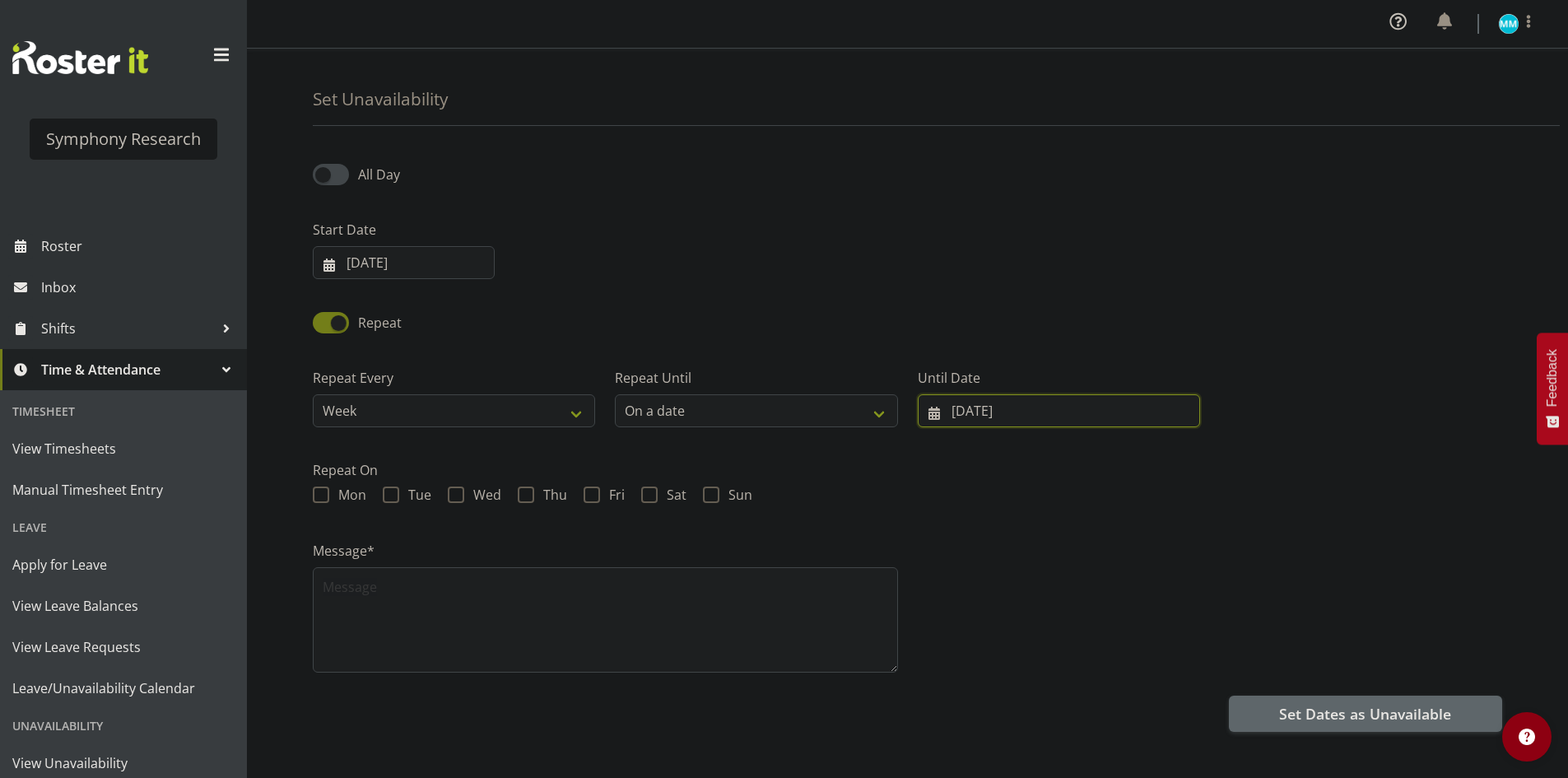
click at [1036, 426] on input "08/09/2025" at bounding box center [1059, 411] width 282 height 33
click at [1057, 673] on span "31" at bounding box center [1058, 667] width 13 height 16
type input "31/12/2025"
click at [1047, 414] on input "31/12/2025" at bounding box center [1059, 411] width 282 height 33
click at [1155, 697] on span "10" at bounding box center [1157, 697] width 13 height 16
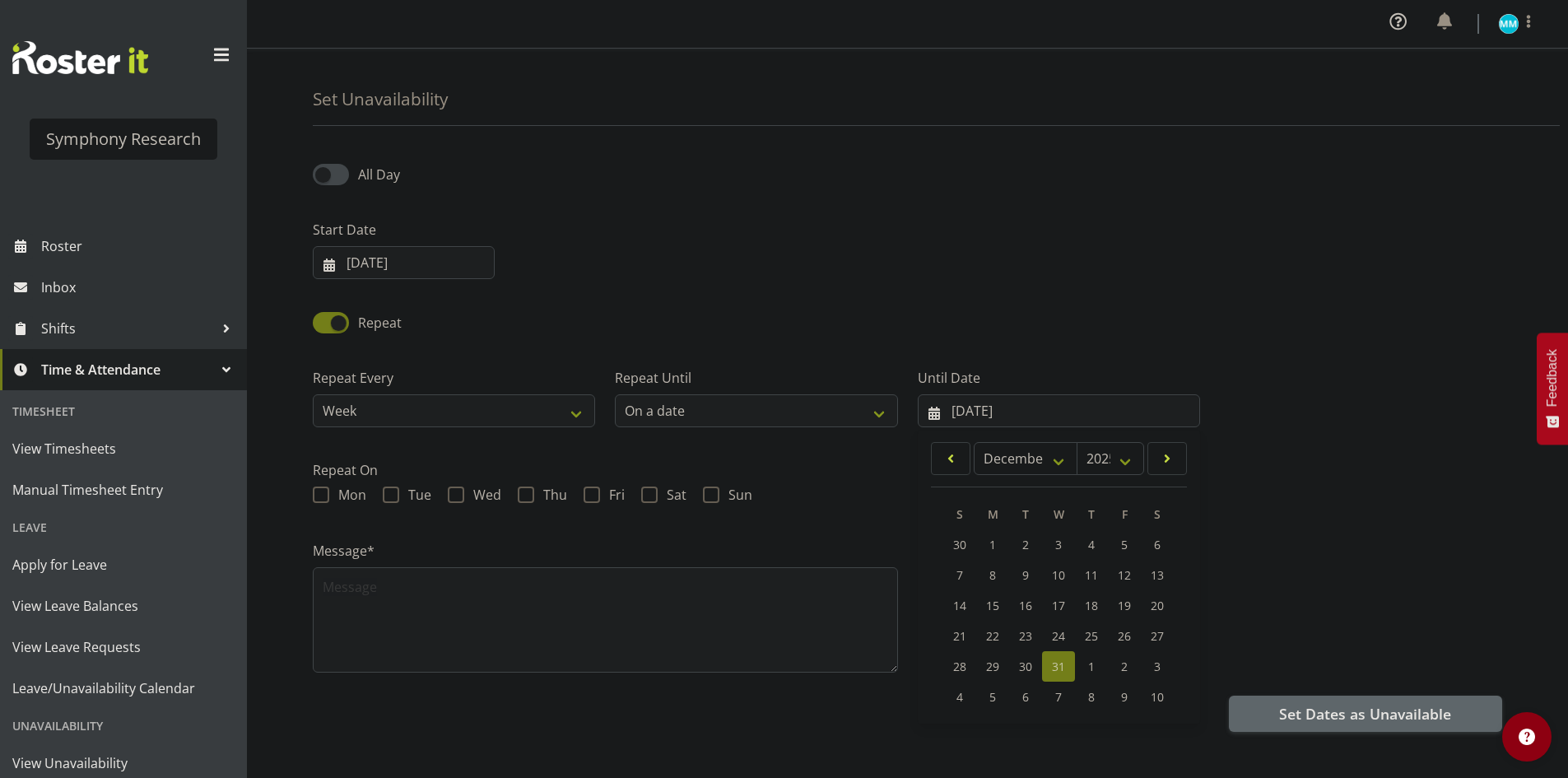
click at [1159, 701] on span "10" at bounding box center [1157, 697] width 13 height 16
click at [1271, 568] on div "Message*" at bounding box center [908, 600] width 1209 height 165
click at [652, 499] on span at bounding box center [649, 495] width 17 height 17
click at [652, 499] on input "Sat" at bounding box center [646, 495] width 11 height 11
checkbox input "true"
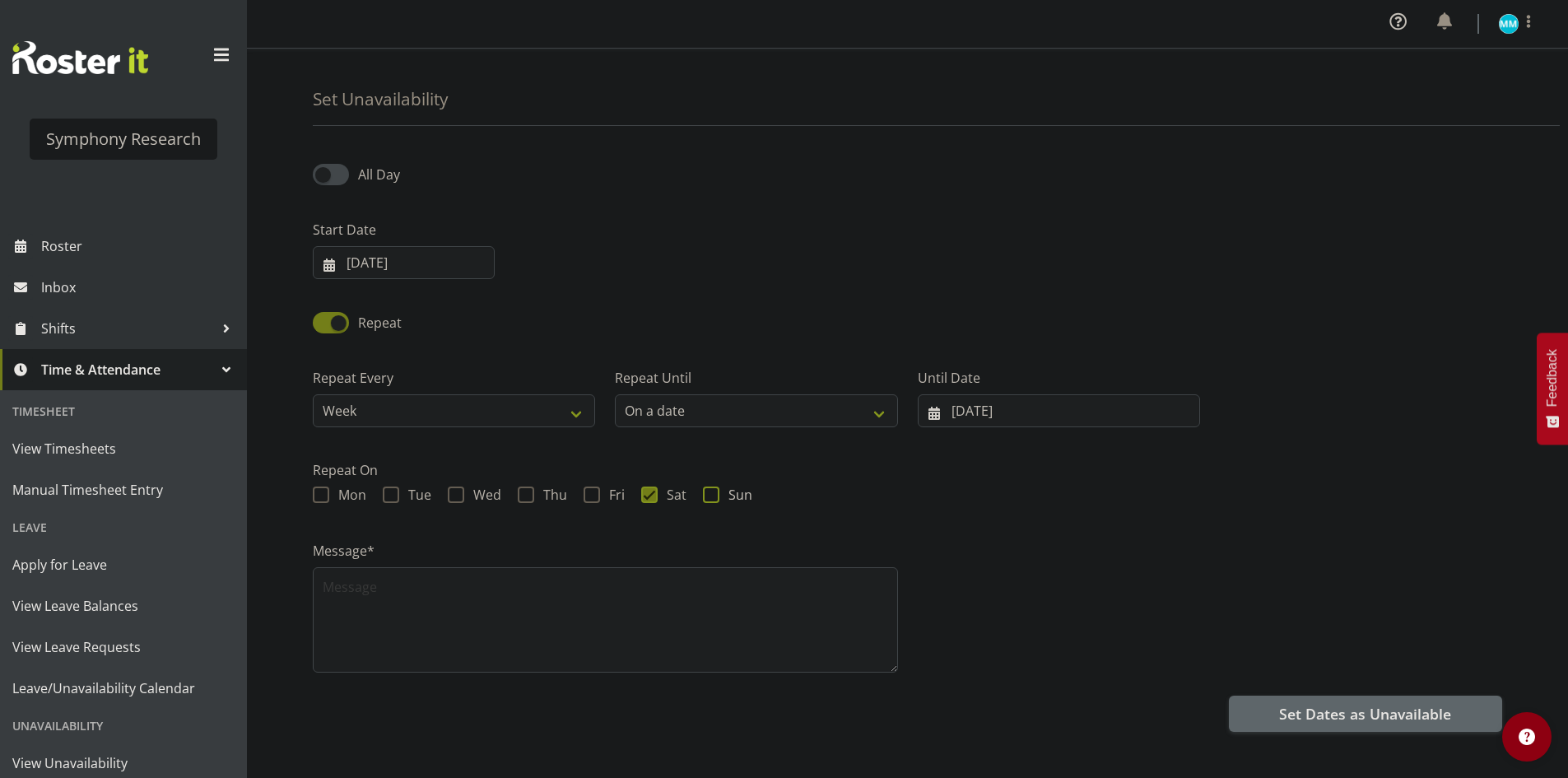
click at [707, 497] on span at bounding box center [711, 495] width 17 height 17
click at [707, 497] on input "Sun" at bounding box center [708, 495] width 11 height 11
checkbox input "true"
click at [917, 508] on div "Mon Tue Wed Thu Fri Sat Sun" at bounding box center [908, 497] width 1190 height 22
click at [340, 182] on span at bounding box center [330, 174] width 36 height 21
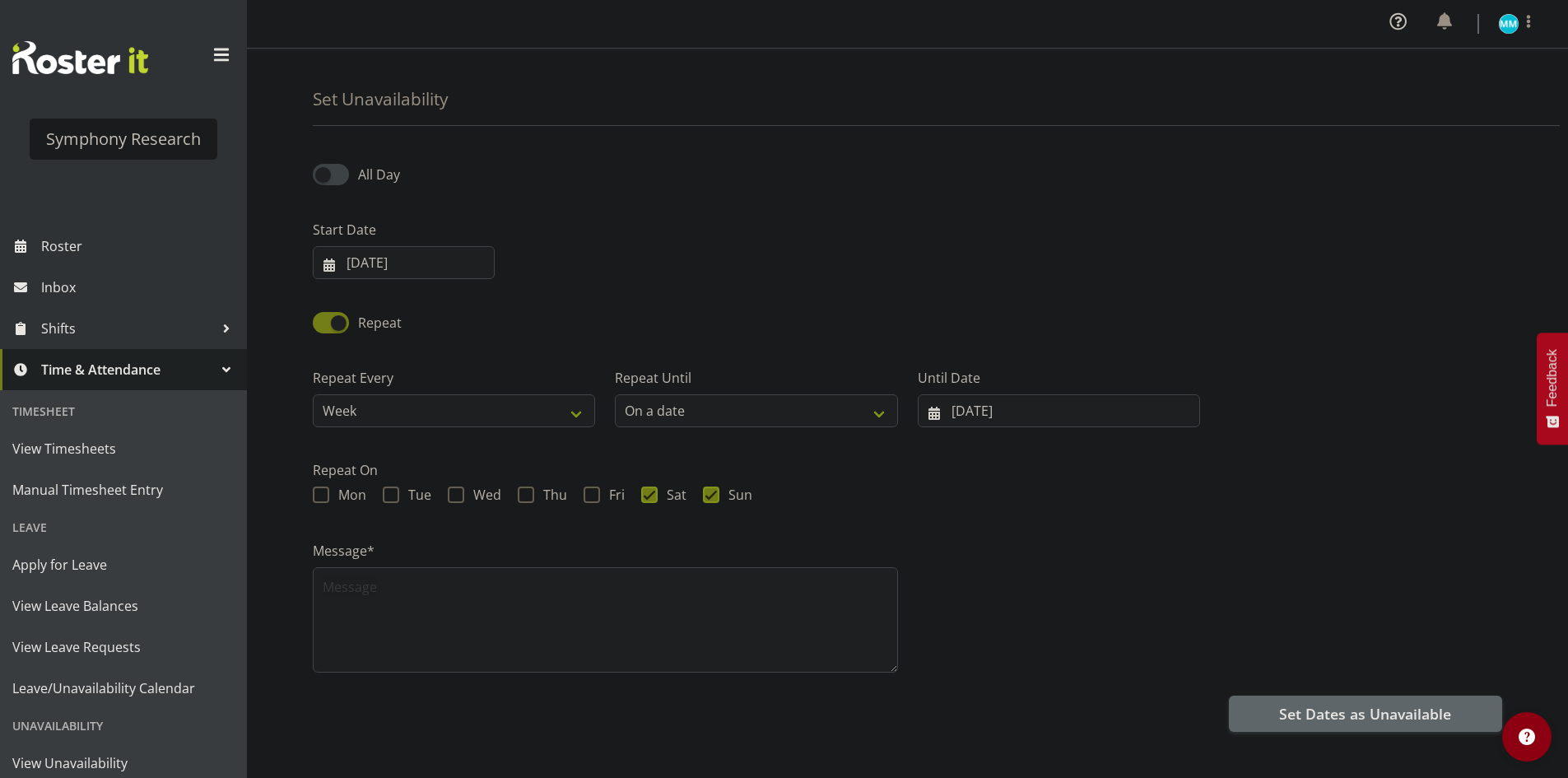
click at [323, 180] on input "All Day" at bounding box center [318, 174] width 11 height 11
checkbox input "true"
click at [383, 259] on input "08/09/2025" at bounding box center [403, 263] width 182 height 33
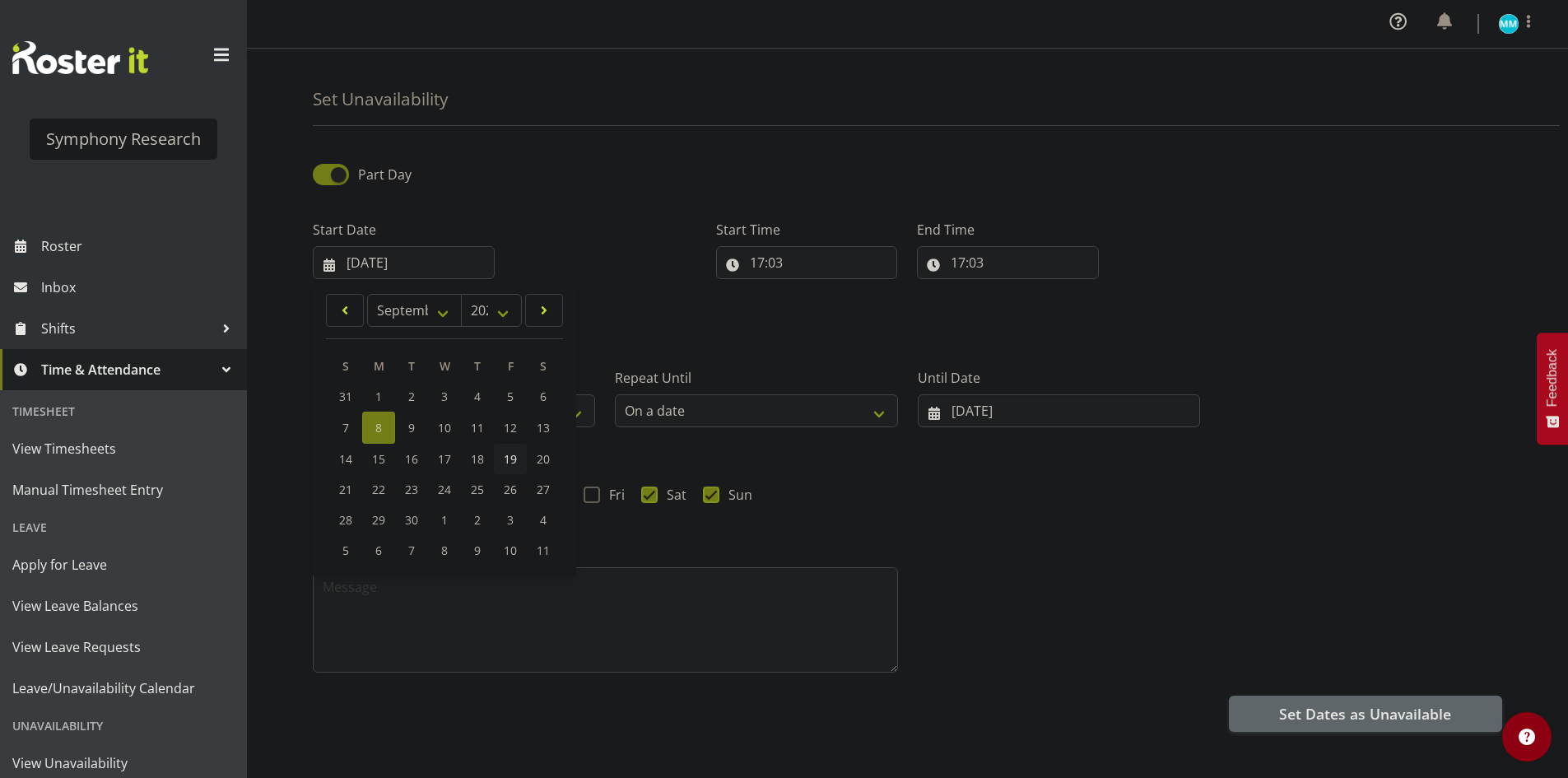
click at [510, 465] on span "19" at bounding box center [510, 459] width 13 height 16
type input "19/09/2025"
click at [986, 531] on div "Message*" at bounding box center [908, 600] width 1209 height 165
click at [803, 264] on input "17:03" at bounding box center [807, 263] width 182 height 33
click at [622, 323] on div "Repeat" at bounding box center [908, 317] width 1209 height 56
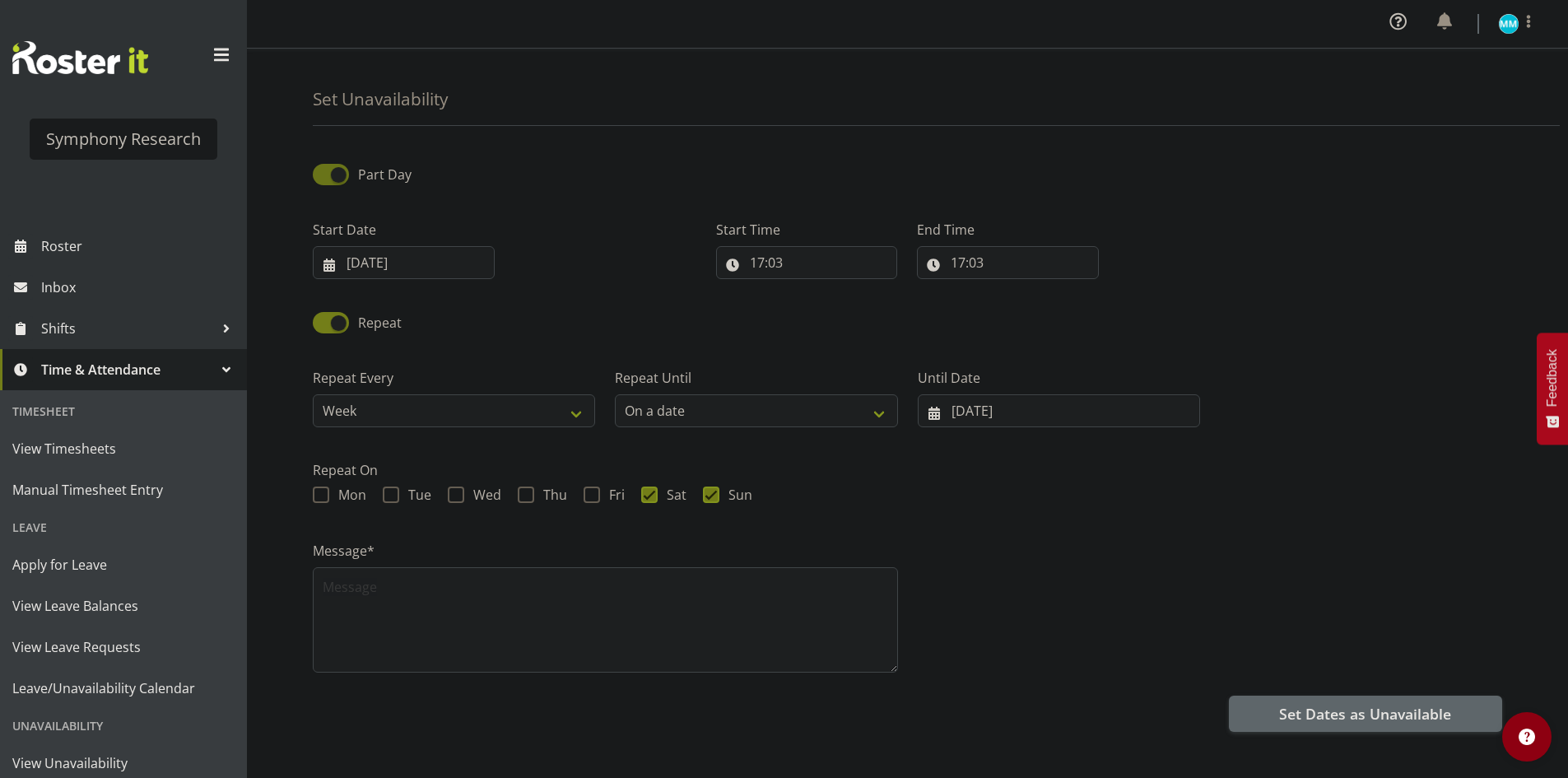
click at [317, 181] on span at bounding box center [330, 174] width 36 height 21
click at [317, 180] on input "Part Day" at bounding box center [318, 174] width 11 height 11
checkbox input "false"
click at [645, 231] on div at bounding box center [606, 242] width 201 height 92
click at [990, 563] on div "Message*" at bounding box center [908, 600] width 1209 height 165
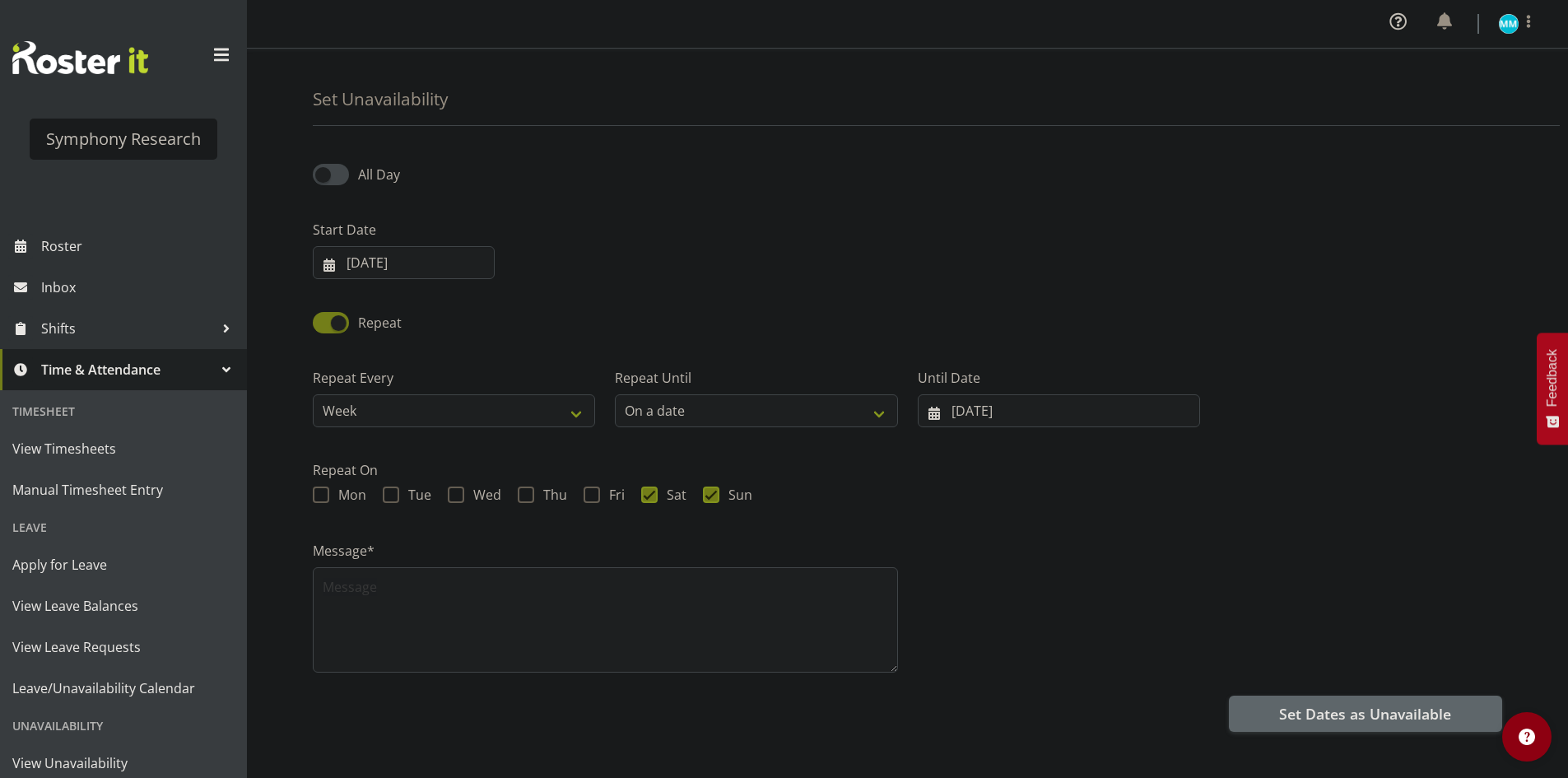
click at [1105, 560] on div "Message*" at bounding box center [908, 600] width 1209 height 165
click at [735, 291] on div "Repeat" at bounding box center [908, 317] width 1209 height 56
click at [762, 281] on div "Start Date 19/09/2025 January February March April May June July August Septemb…" at bounding box center [908, 242] width 1209 height 92
